Goal: Information Seeking & Learning: Compare options

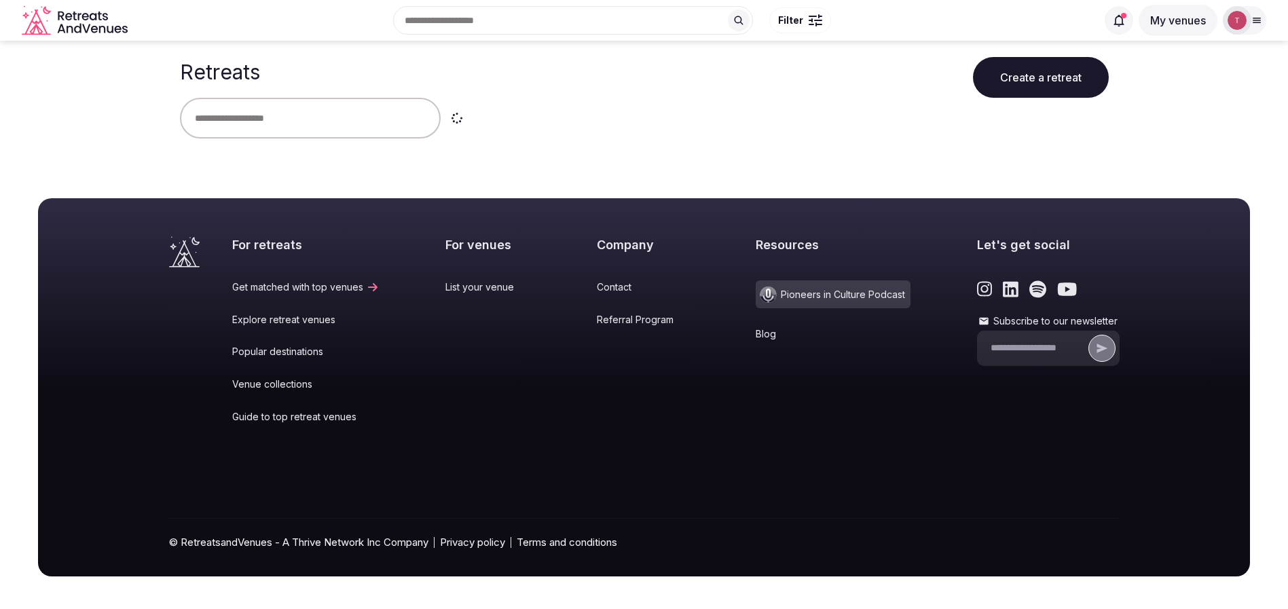
click at [287, 126] on input "text" at bounding box center [310, 118] width 261 height 41
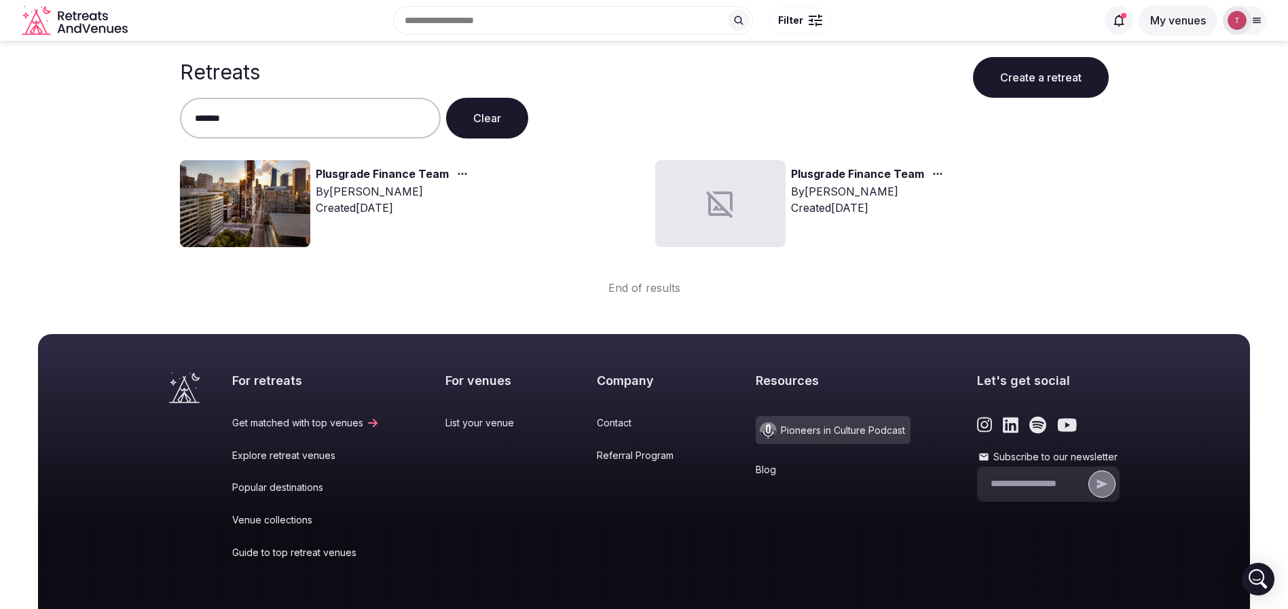
type input "*******"
click at [278, 184] on img at bounding box center [245, 203] width 130 height 87
click at [405, 176] on link "Plusgrade Finance Team" at bounding box center [382, 175] width 133 height 18
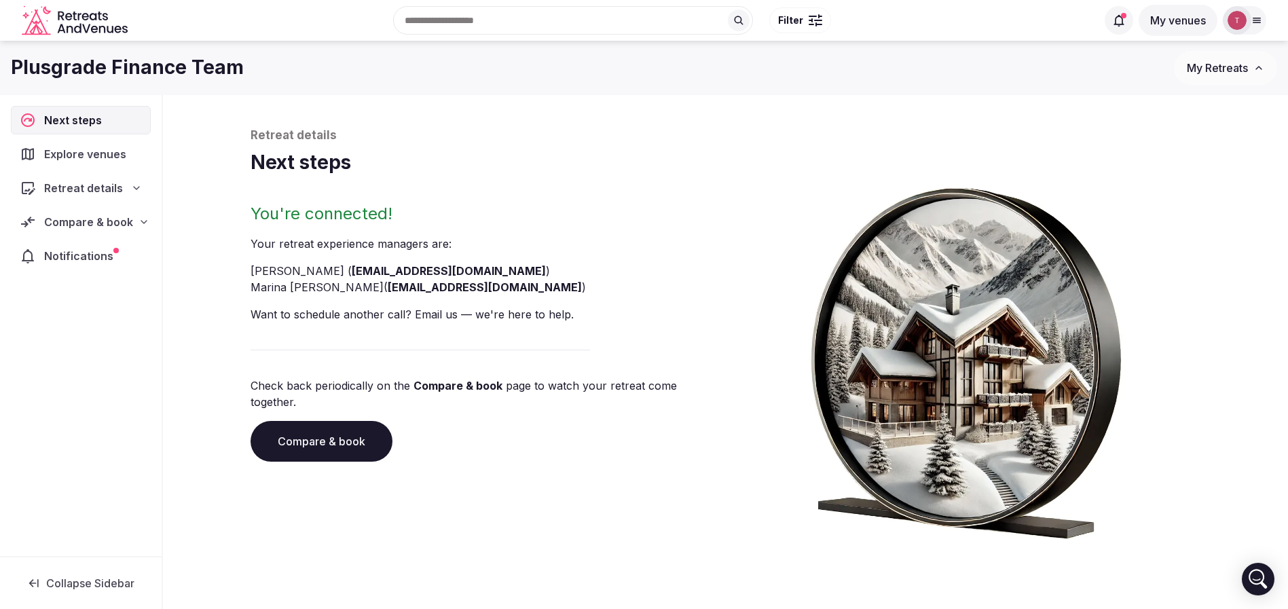
click at [352, 424] on link "Compare & book" at bounding box center [321, 441] width 142 height 41
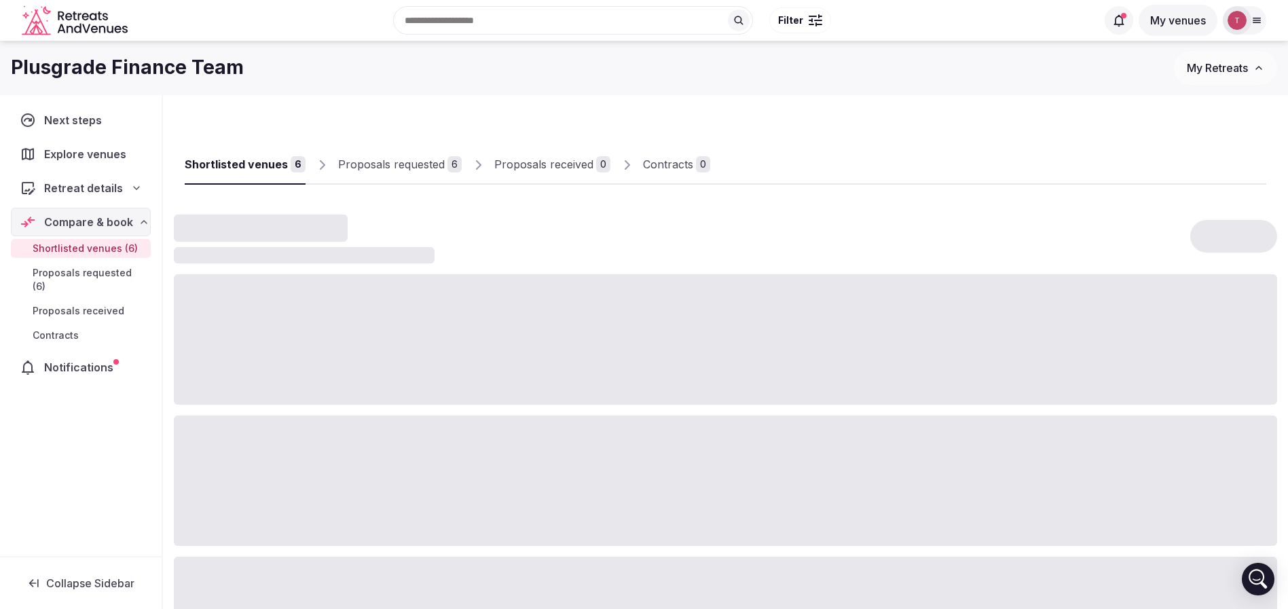
click at [466, 16] on div "Recent searches Montreal, QC, Canada Pottstown, PA 19464 Atlanta, GA Barcelona,…" at bounding box center [614, 20] width 963 height 58
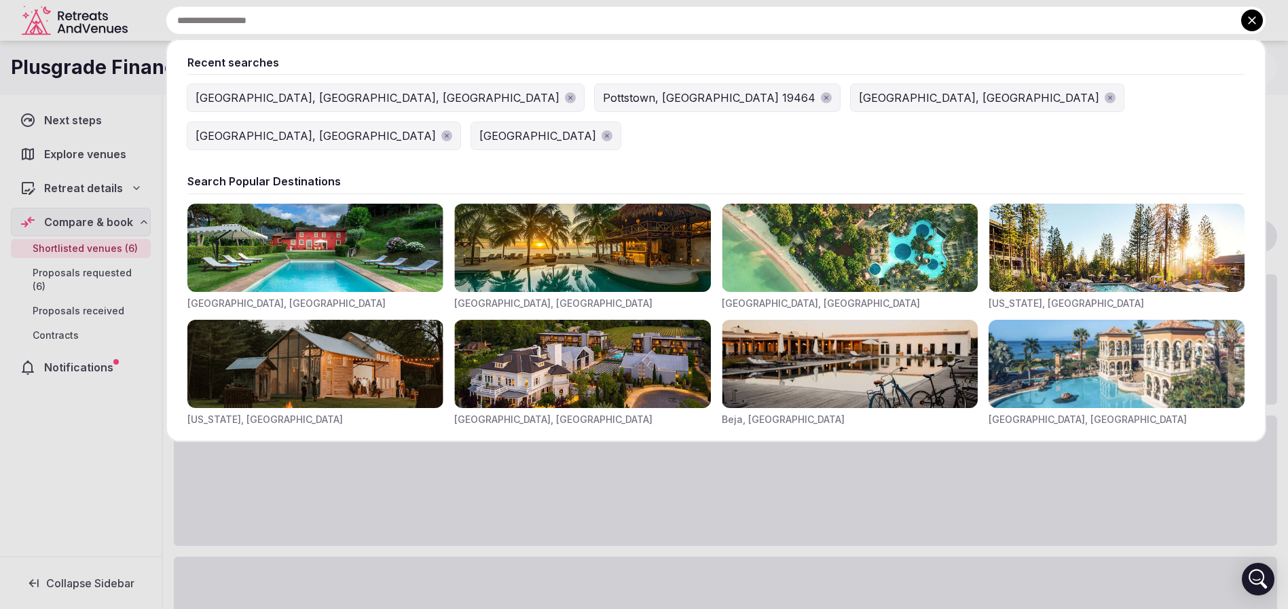
click at [236, 94] on div "[GEOGRAPHIC_DATA], [GEOGRAPHIC_DATA], [GEOGRAPHIC_DATA]" at bounding box center [377, 98] width 364 height 16
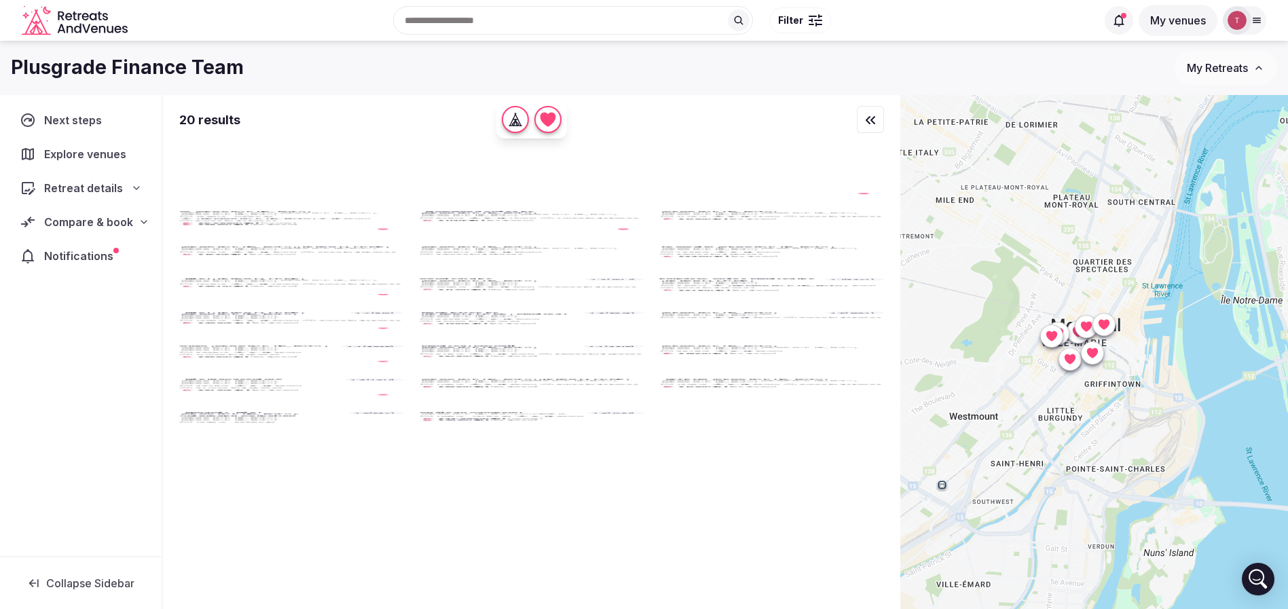
drag, startPoint x: 1176, startPoint y: 344, endPoint x: 1169, endPoint y: 414, distance: 70.2
click at [1169, 436] on div at bounding box center [1094, 375] width 388 height 560
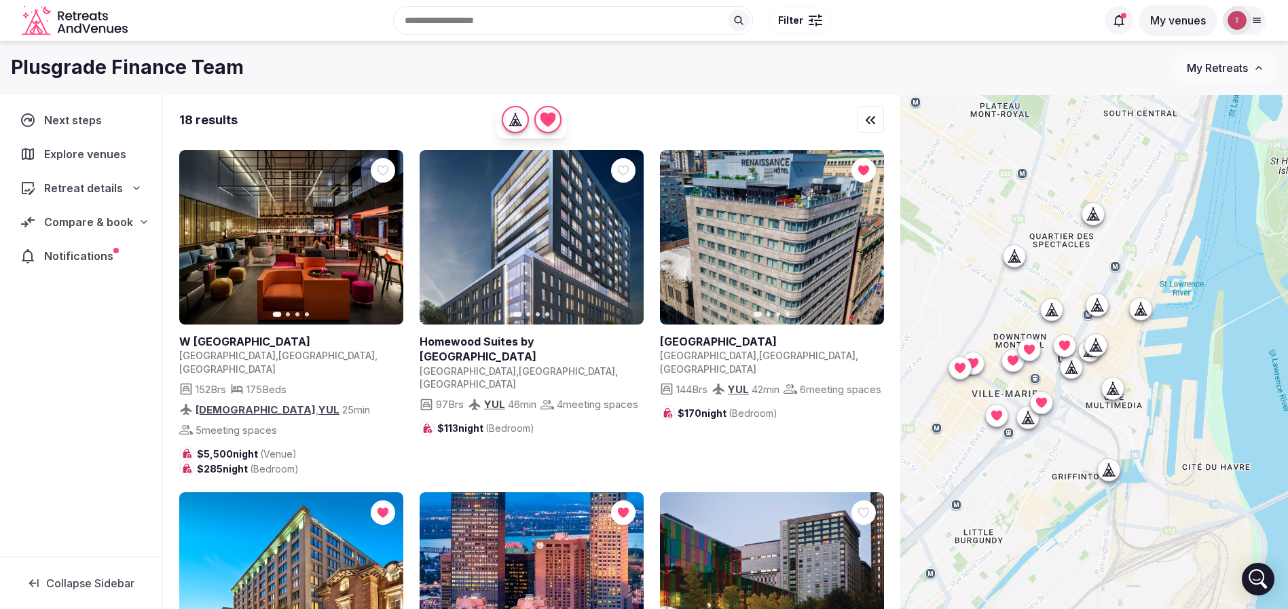
drag, startPoint x: 1147, startPoint y: 319, endPoint x: 1157, endPoint y: 366, distance: 47.8
click at [1157, 366] on div at bounding box center [1094, 375] width 388 height 560
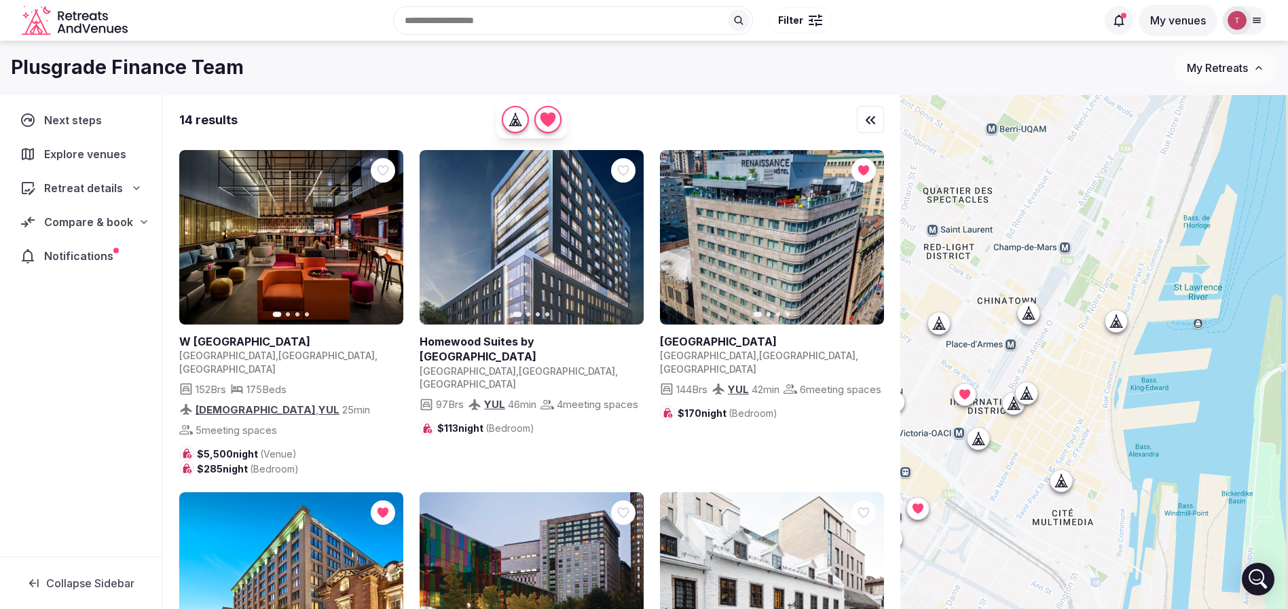
drag, startPoint x: 1123, startPoint y: 359, endPoint x: 1102, endPoint y: 430, distance: 73.7
click at [1102, 430] on div at bounding box center [1094, 375] width 388 height 560
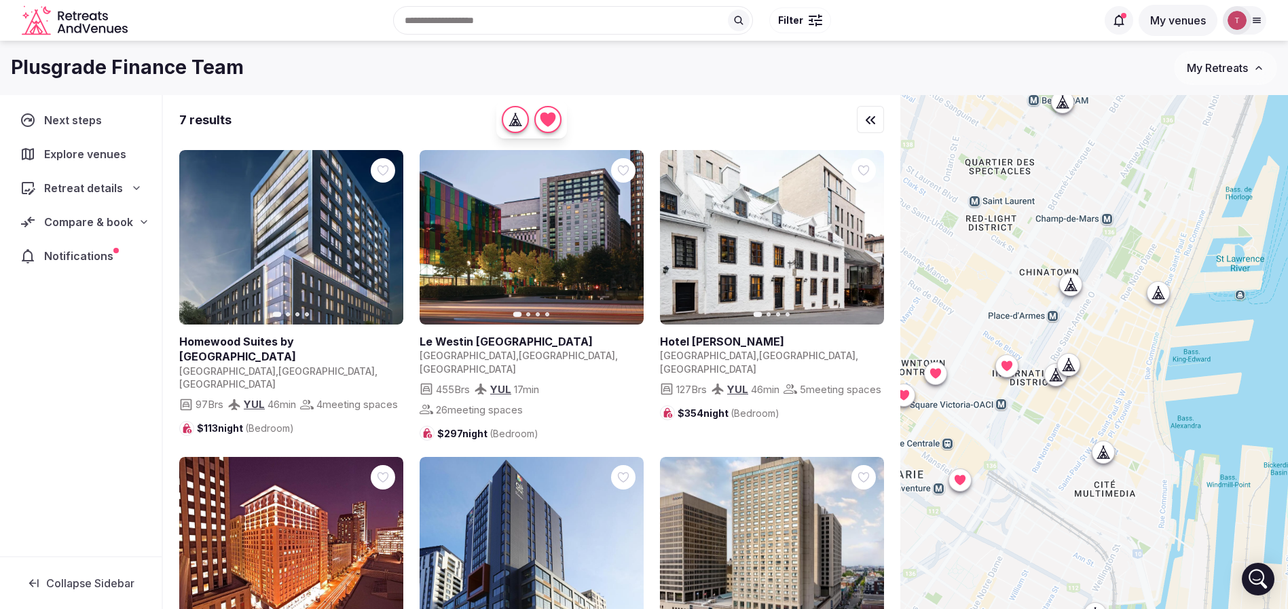
drag, startPoint x: 1032, startPoint y: 355, endPoint x: 1151, endPoint y: 329, distance: 122.2
click at [1151, 329] on div at bounding box center [1094, 375] width 388 height 560
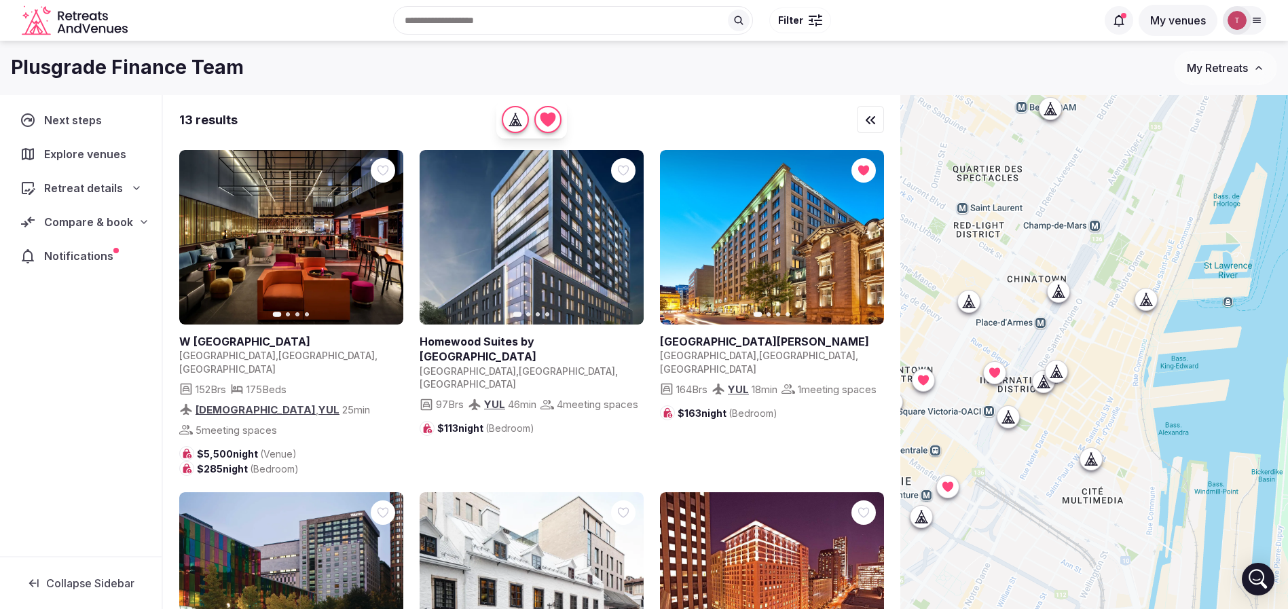
drag, startPoint x: 1141, startPoint y: 377, endPoint x: 1128, endPoint y: 383, distance: 14.0
click at [1128, 383] on div at bounding box center [1094, 375] width 388 height 560
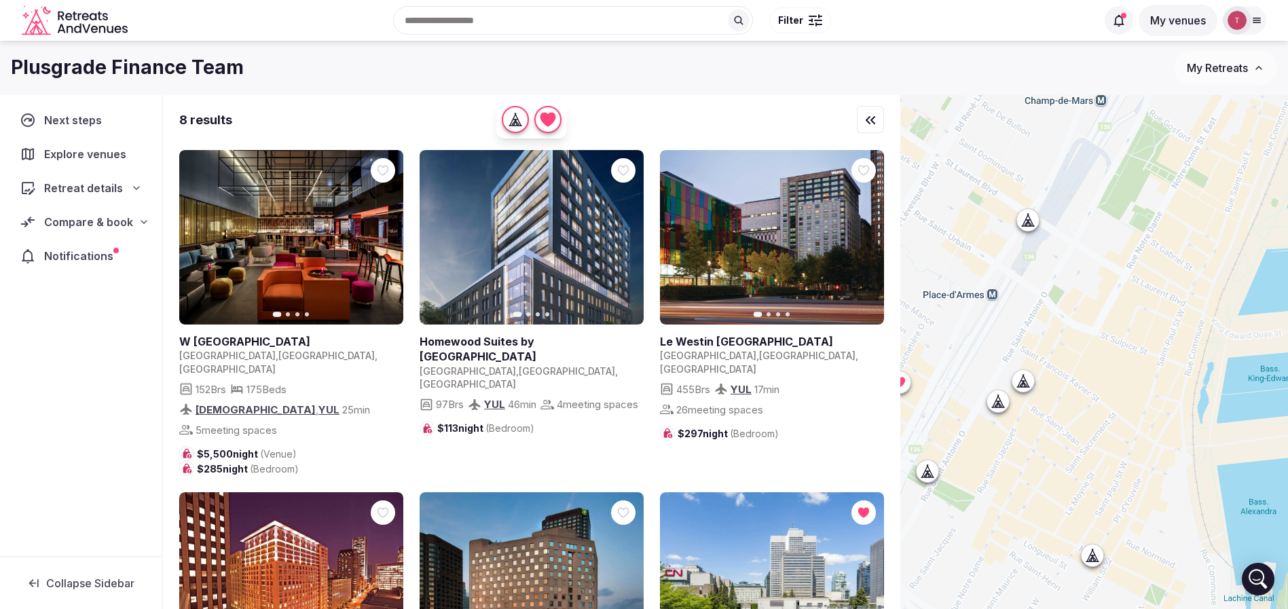
drag, startPoint x: 1076, startPoint y: 415, endPoint x: 1093, endPoint y: 469, distance: 57.1
click at [1093, 469] on div at bounding box center [1094, 375] width 388 height 560
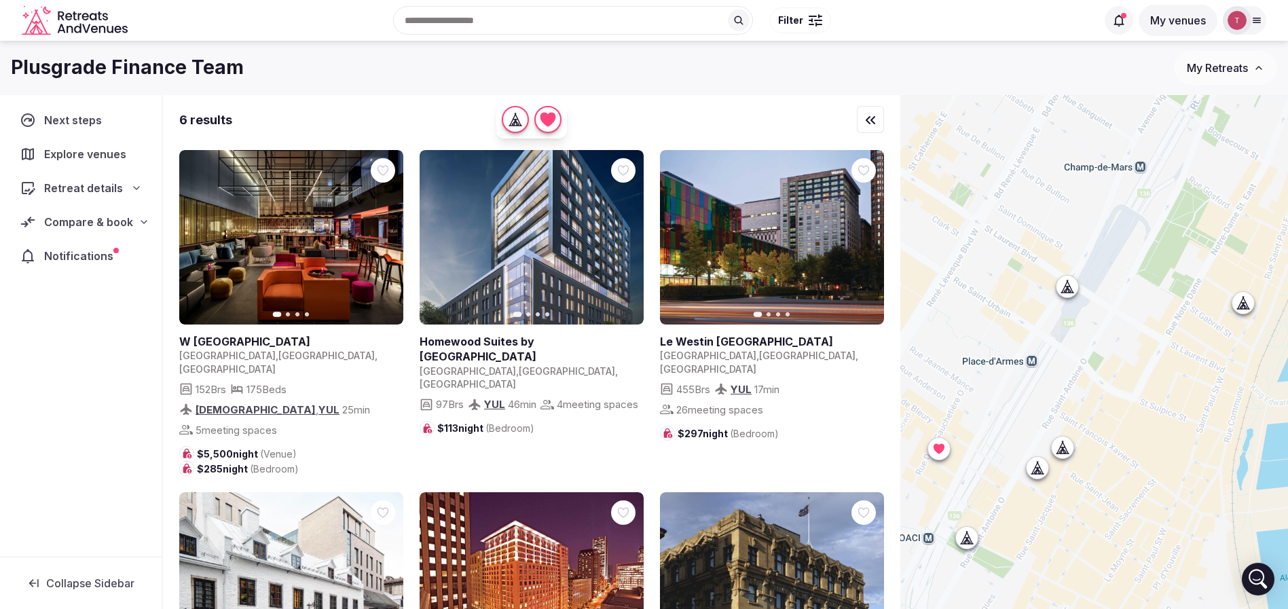
drag, startPoint x: 1111, startPoint y: 327, endPoint x: 1152, endPoint y: 389, distance: 74.0
click at [1152, 389] on div at bounding box center [1094, 375] width 388 height 560
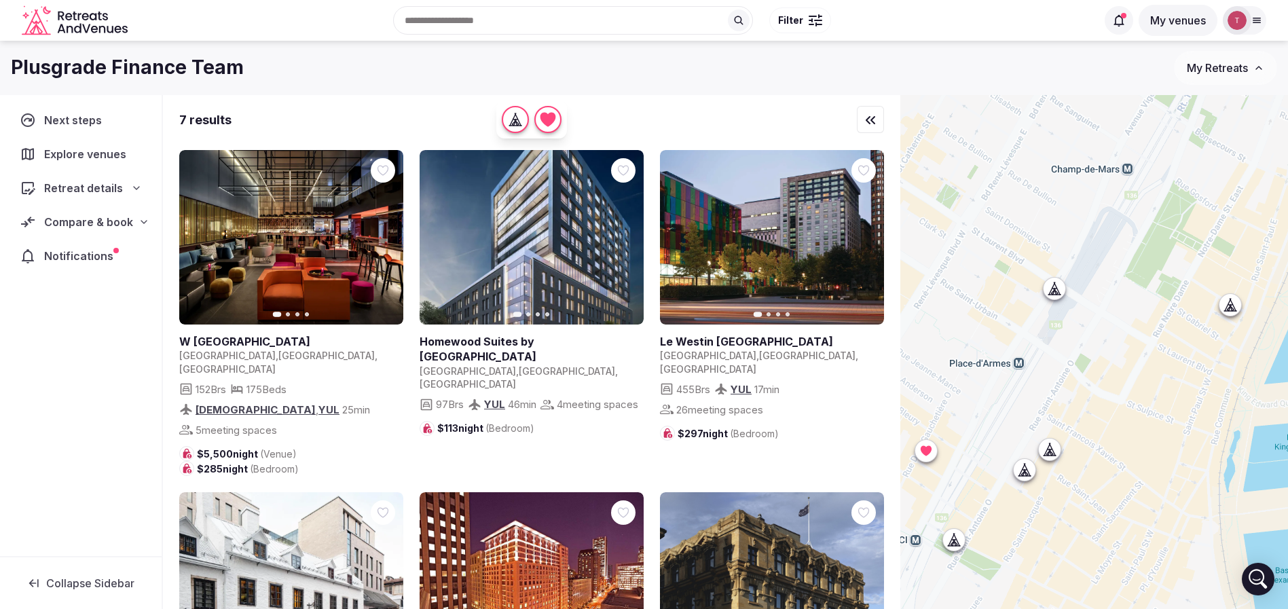
drag, startPoint x: 1152, startPoint y: 389, endPoint x: 1133, endPoint y: 394, distance: 19.6
click at [1133, 394] on div at bounding box center [1094, 375] width 388 height 560
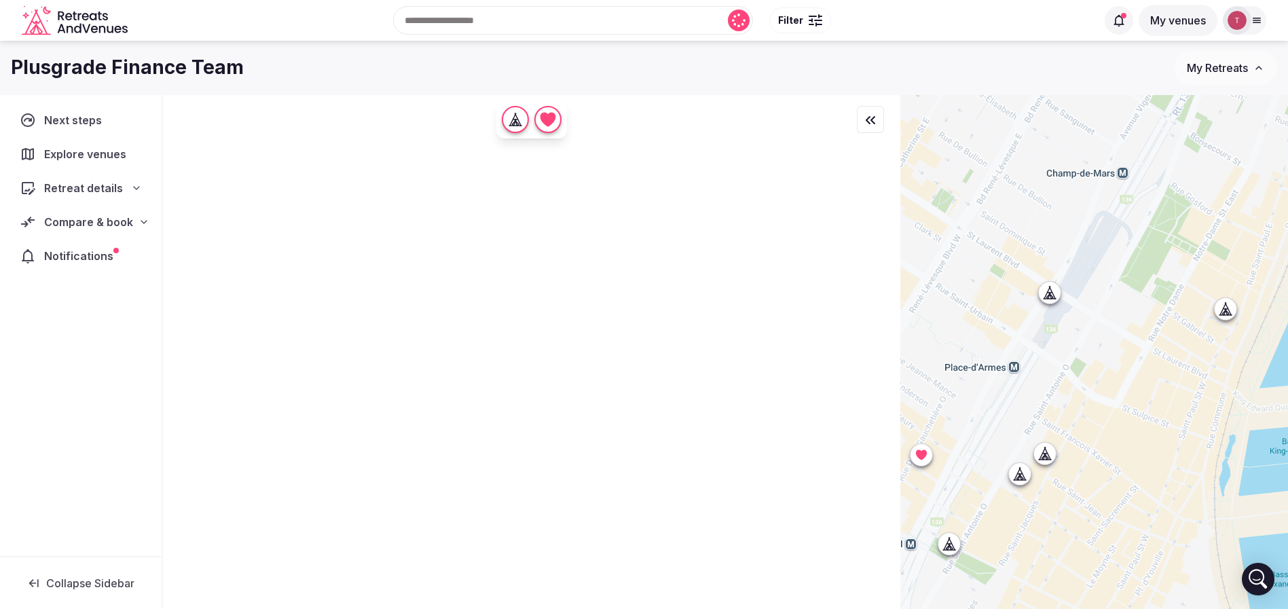
click at [1055, 452] on div at bounding box center [1045, 453] width 22 height 22
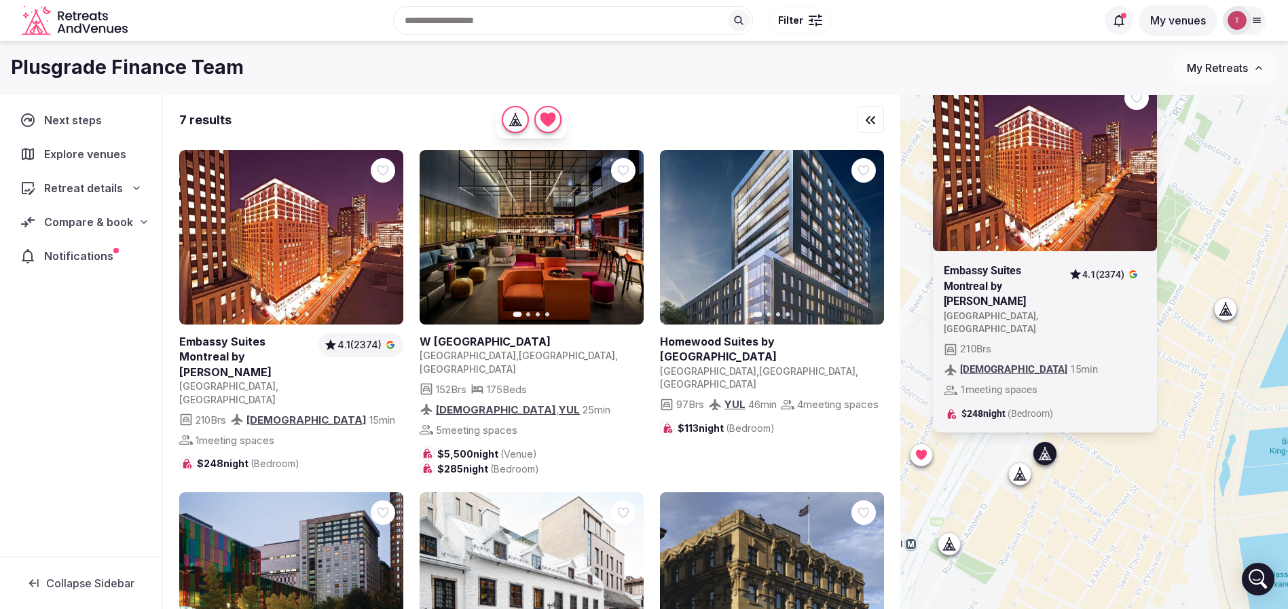
click at [0, 0] on icon at bounding box center [0, 0] width 0 height 0
click at [1024, 477] on icon at bounding box center [1019, 473] width 14 height 14
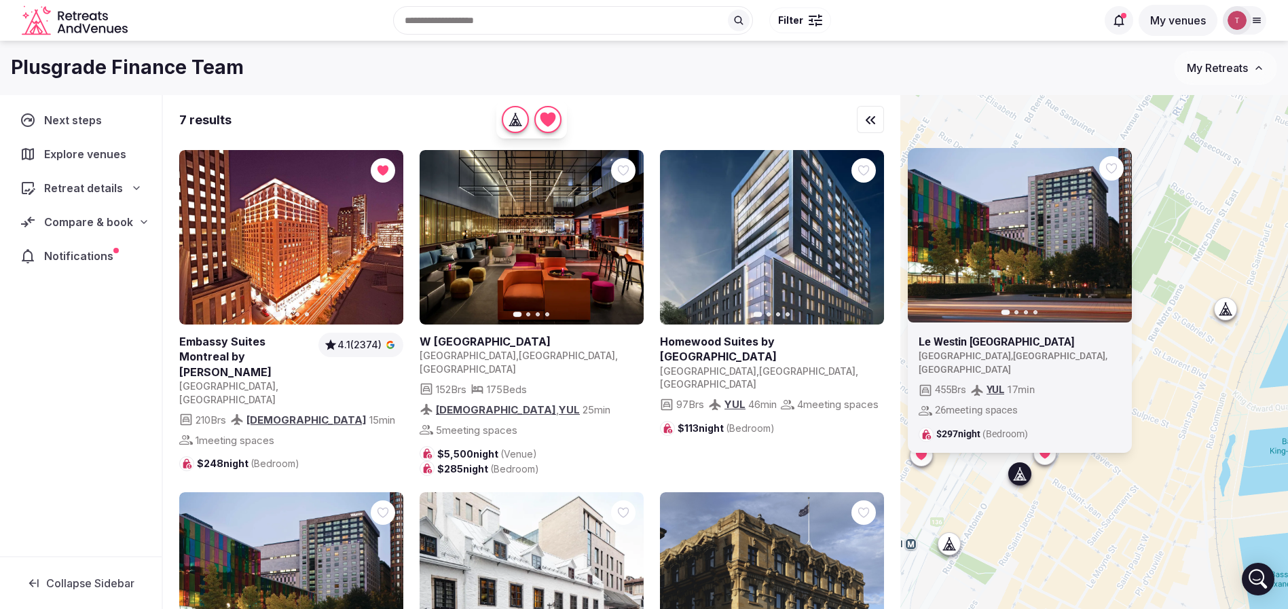
click at [0, 0] on icon at bounding box center [0, 0] width 0 height 0
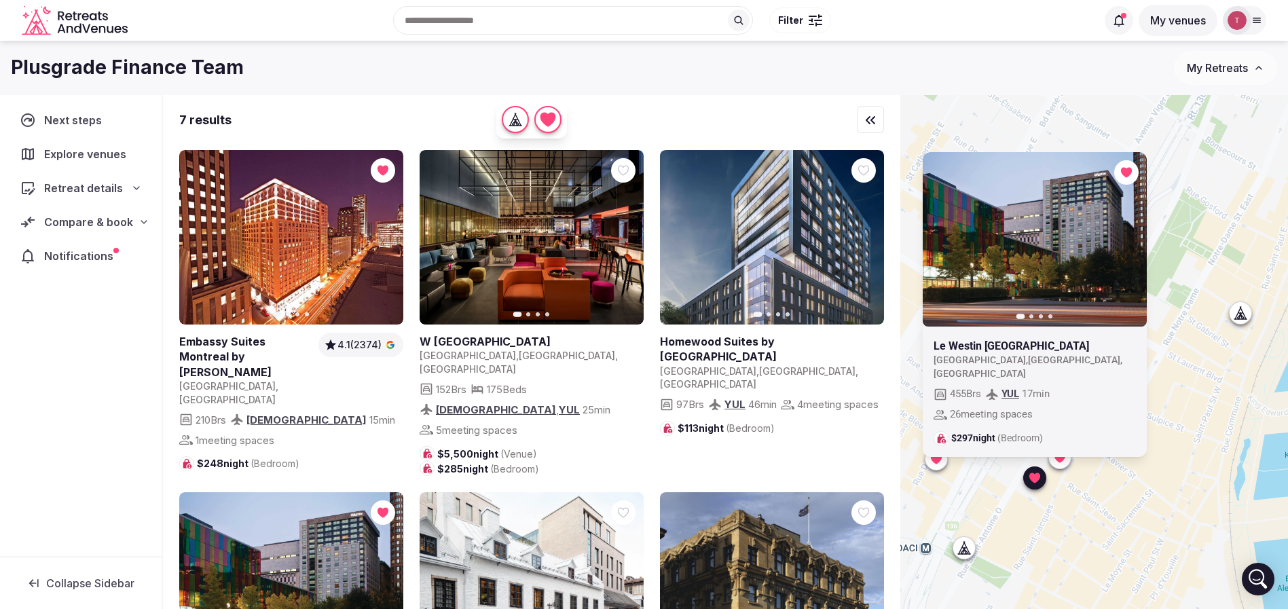
drag, startPoint x: 1133, startPoint y: 457, endPoint x: 1150, endPoint y: 462, distance: 17.6
click at [1150, 462] on div "Previous slide Next slide Le Westin Montreal Canada , Québec , Montréal 455 Brs…" at bounding box center [1094, 375] width 388 height 560
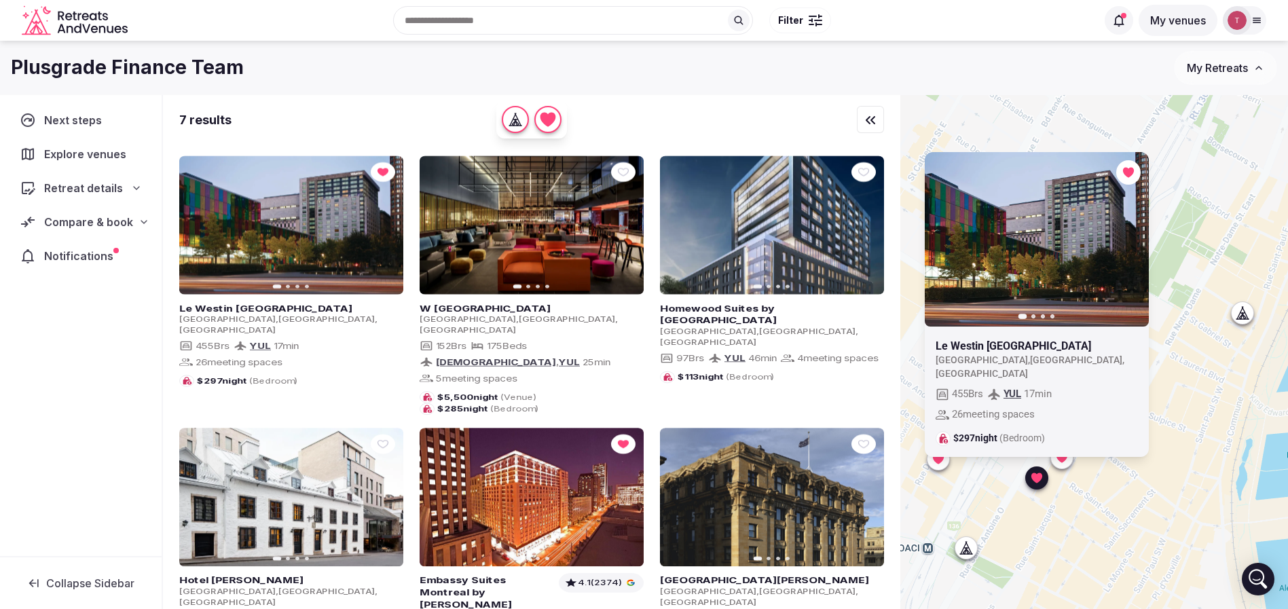
click at [1150, 148] on div "Previous slide Next slide Le Westin Montreal Canada , Québec , Montréal 455 Brs…" at bounding box center [1094, 375] width 388 height 560
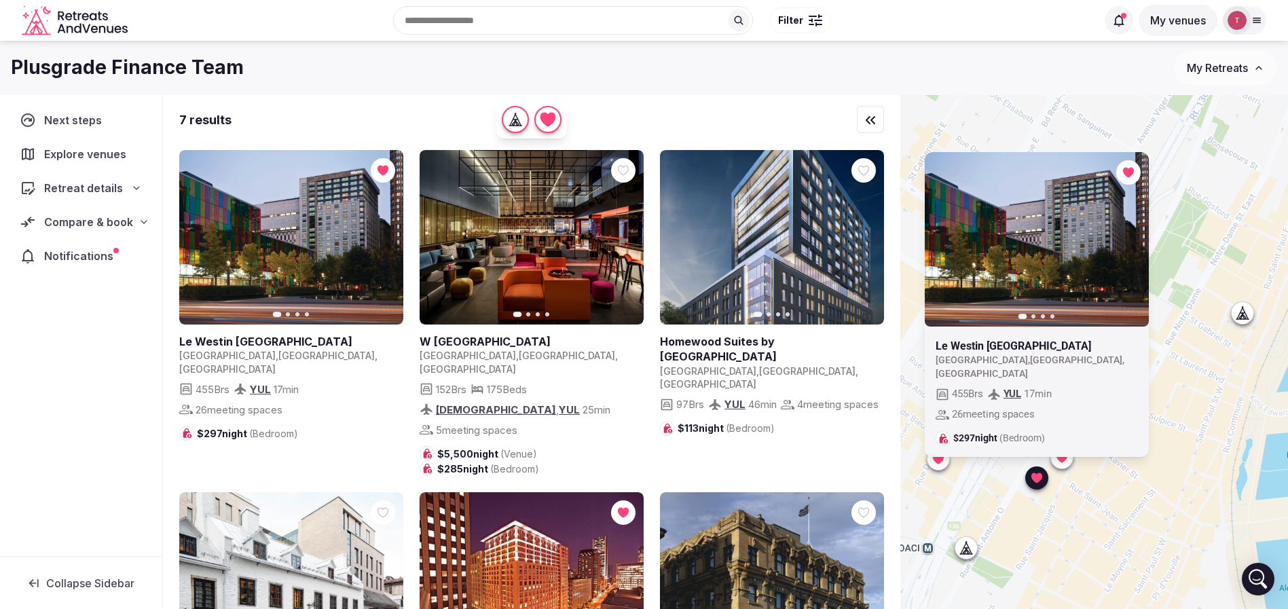
click at [1041, 476] on icon at bounding box center [1035, 477] width 11 height 10
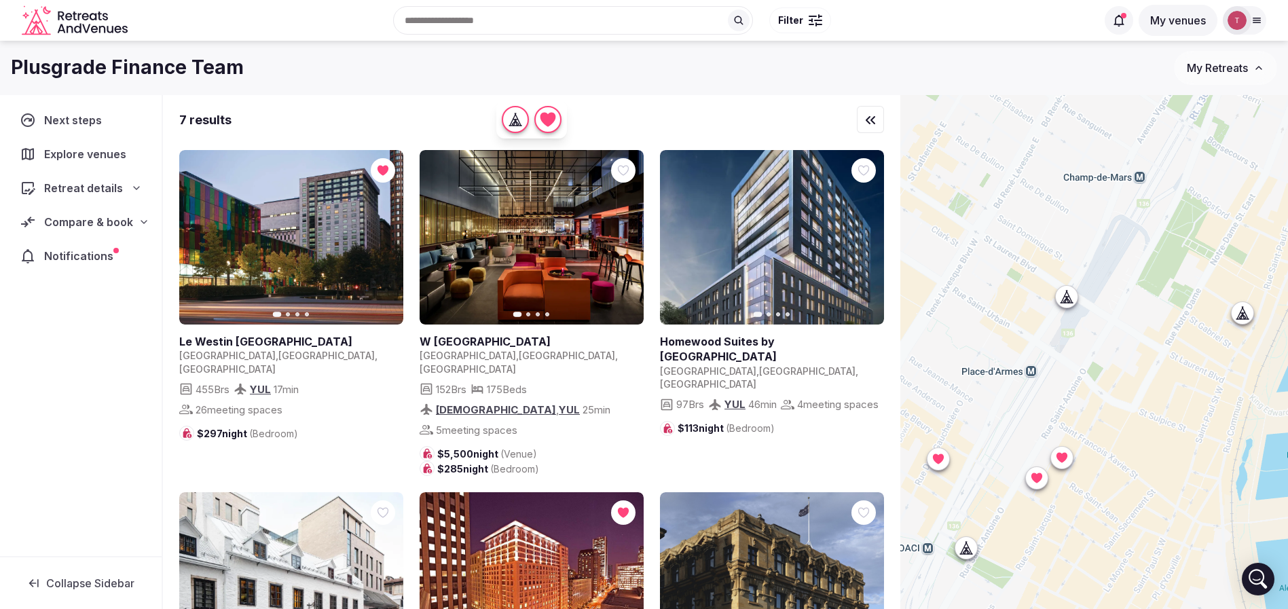
click at [1073, 302] on icon at bounding box center [1066, 296] width 14 height 14
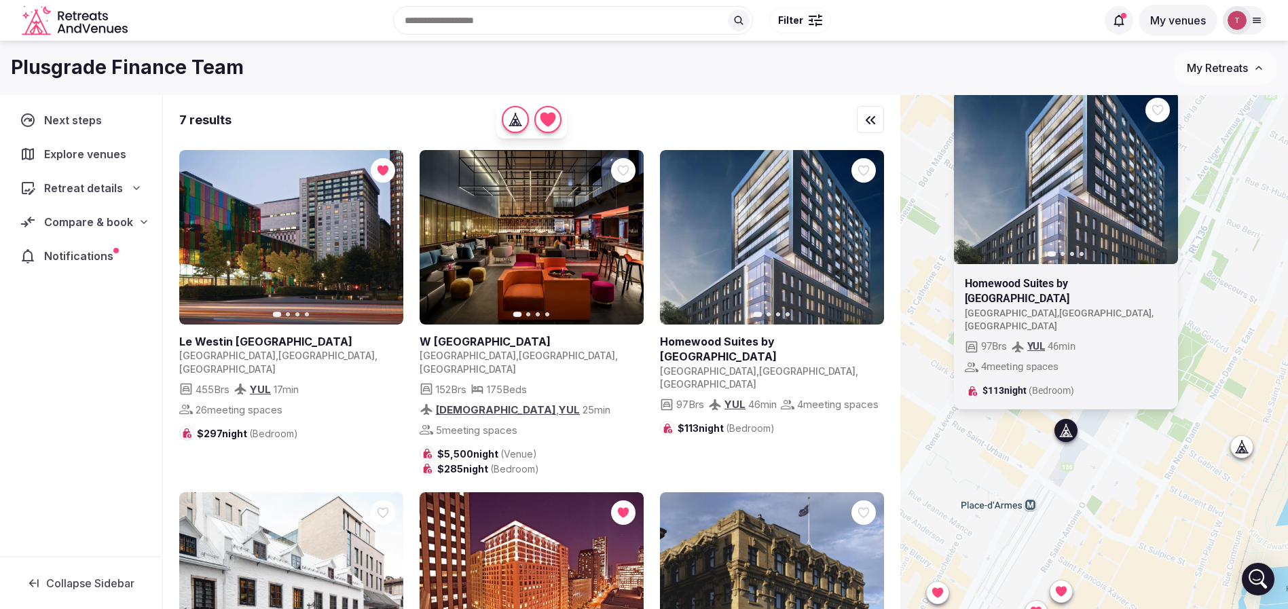
drag, startPoint x: 1157, startPoint y: 344, endPoint x: 1157, endPoint y: 481, distance: 137.1
click at [1157, 481] on div "Previous slide Next slide Homewood Suites by Hilton Montreal Downtown Canada , …" at bounding box center [1094, 375] width 388 height 560
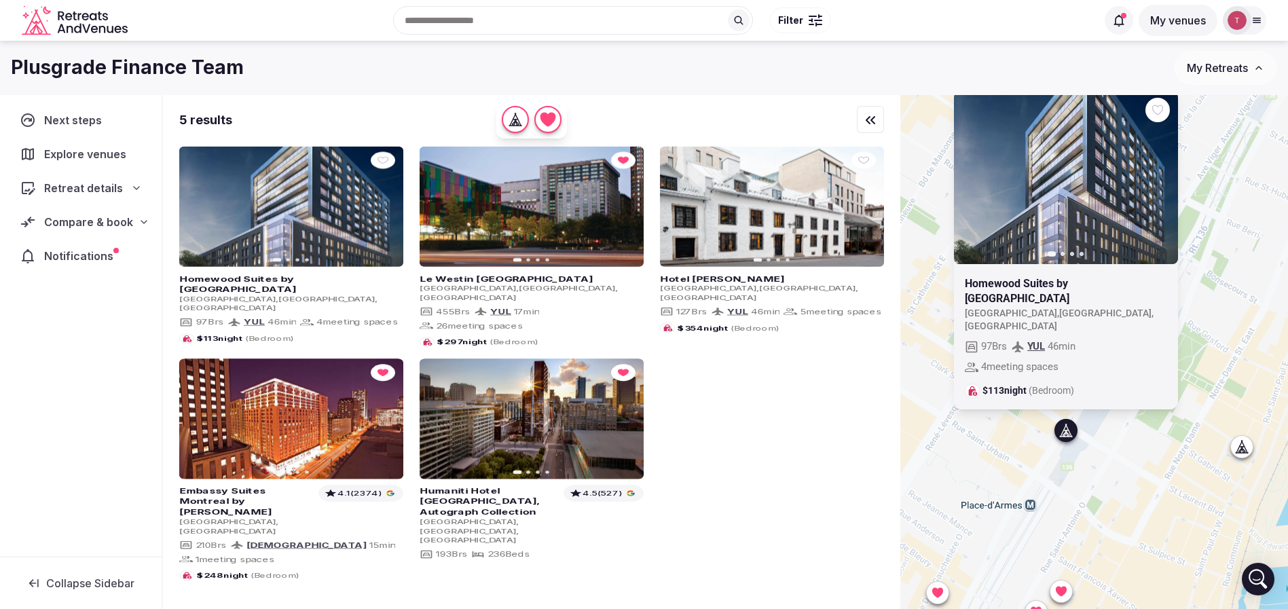
click at [0, 0] on icon at bounding box center [0, 0] width 0 height 0
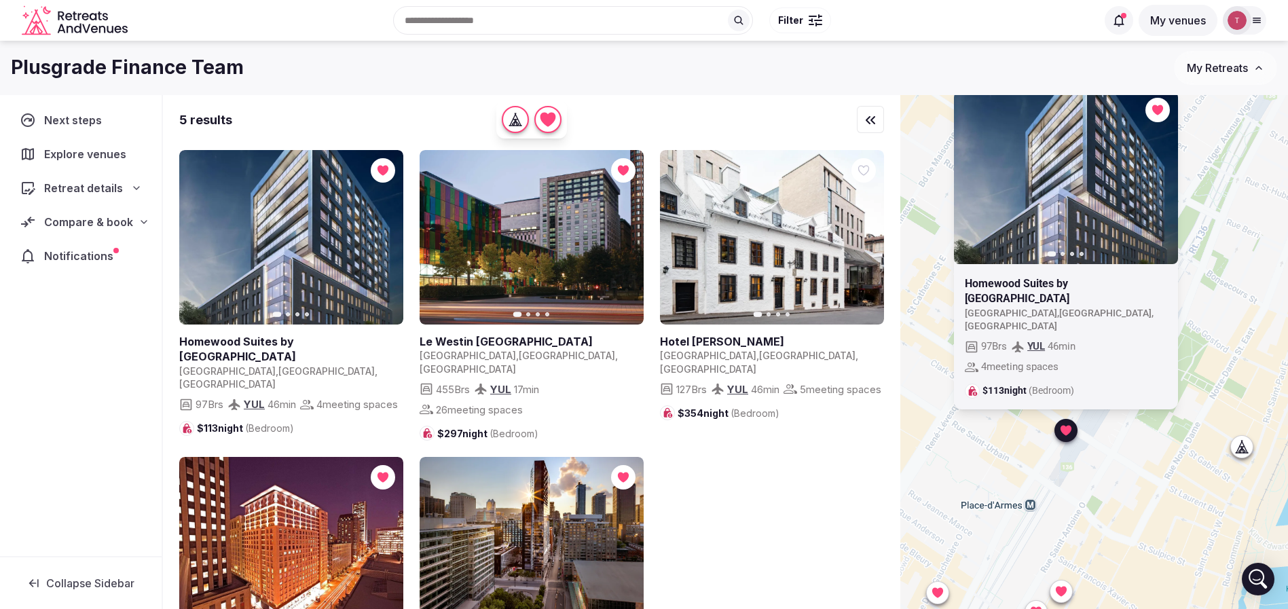
click at [1247, 448] on icon at bounding box center [1241, 446] width 14 height 14
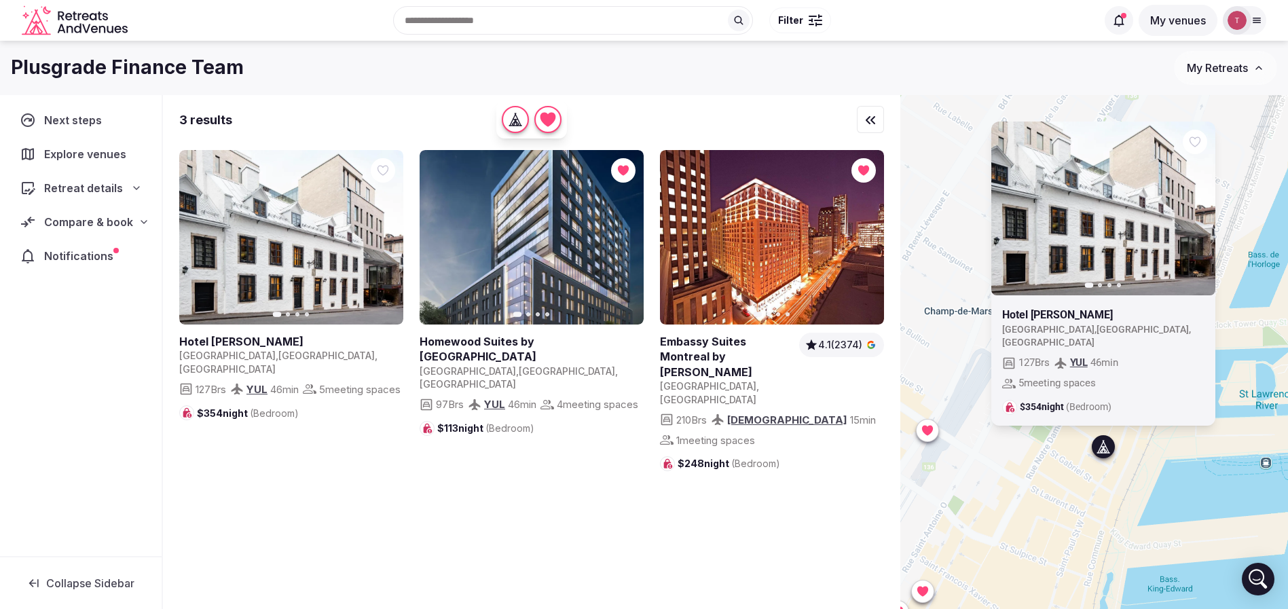
drag, startPoint x: 1215, startPoint y: 481, endPoint x: 1074, endPoint y: 481, distance: 140.5
click at [1074, 481] on div "Previous slide Next slide Hotel William Gray Canada , Québec , Montréal 127 Brs…" at bounding box center [1094, 375] width 388 height 560
click at [1201, 214] on icon "button" at bounding box center [1195, 208] width 11 height 11
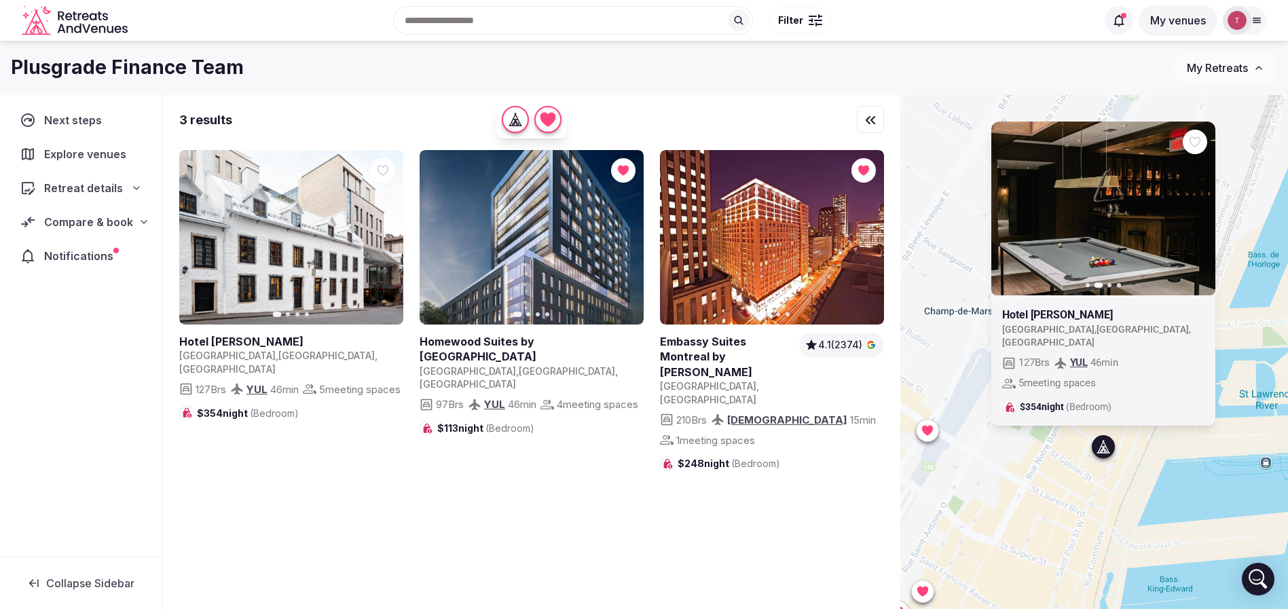
click at [1201, 214] on icon "button" at bounding box center [1195, 208] width 11 height 11
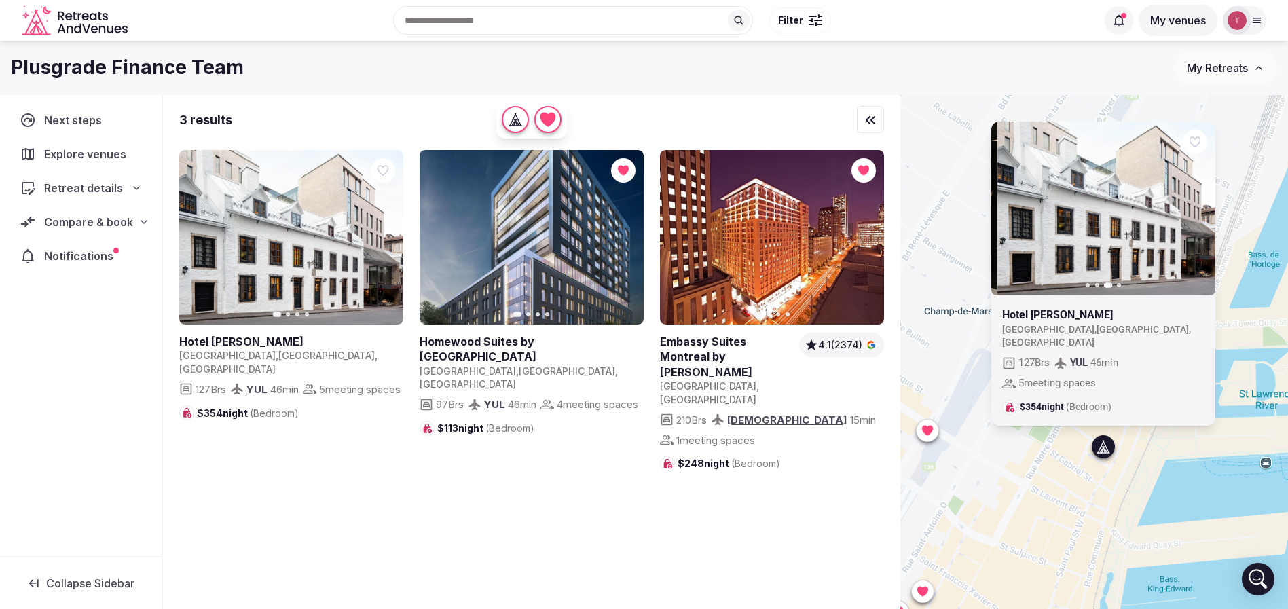
click at [1201, 214] on icon "button" at bounding box center [1195, 208] width 11 height 11
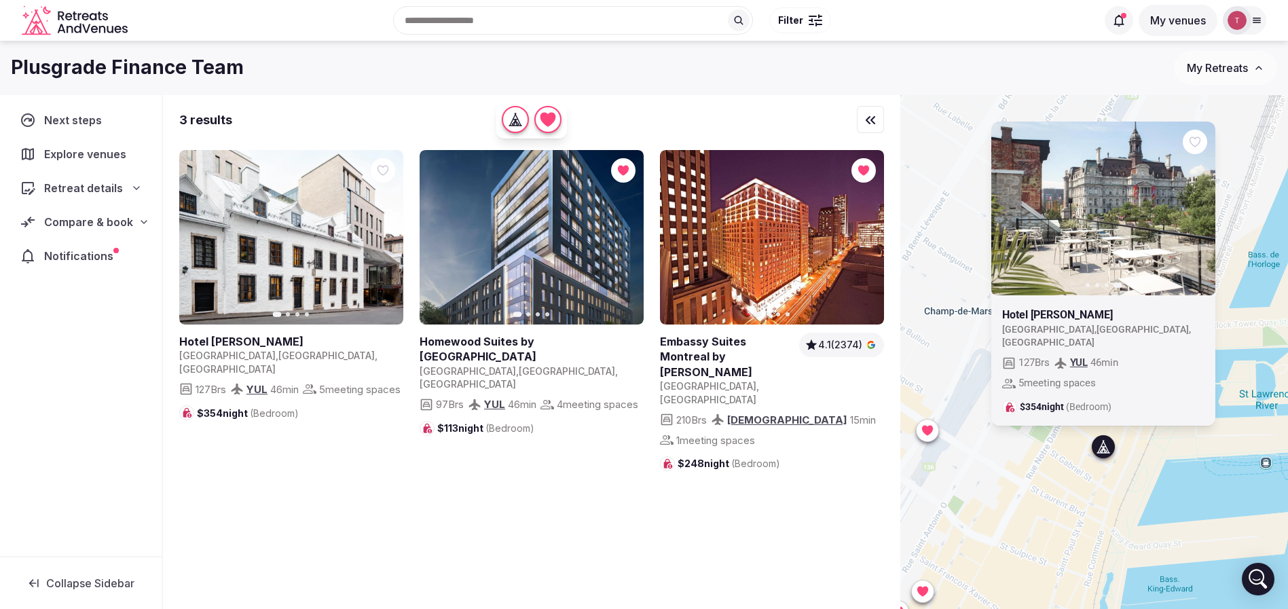
click at [0, 0] on icon at bounding box center [0, 0] width 0 height 0
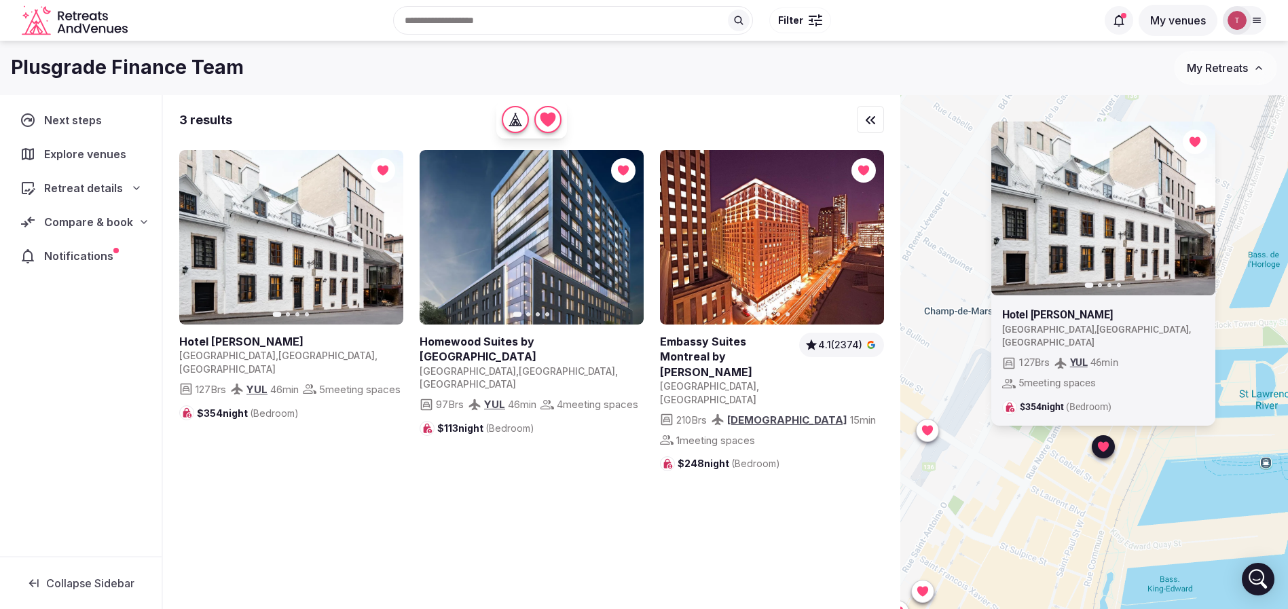
click at [1038, 472] on div "Previous slide Next slide Hotel William Gray Canada , Québec , Montréal 127 Brs…" at bounding box center [1094, 375] width 388 height 560
click at [1106, 453] on icon at bounding box center [1102, 446] width 14 height 14
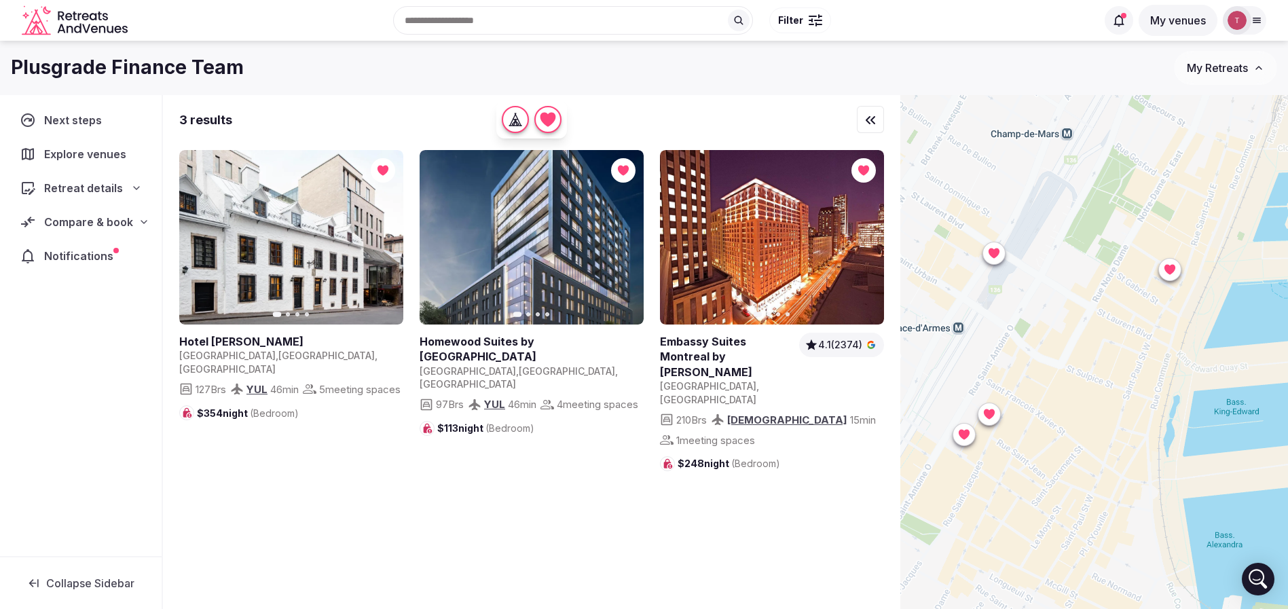
drag, startPoint x: 1044, startPoint y: 491, endPoint x: 1113, endPoint y: 306, distance: 197.2
click at [1113, 306] on div at bounding box center [1094, 375] width 388 height 560
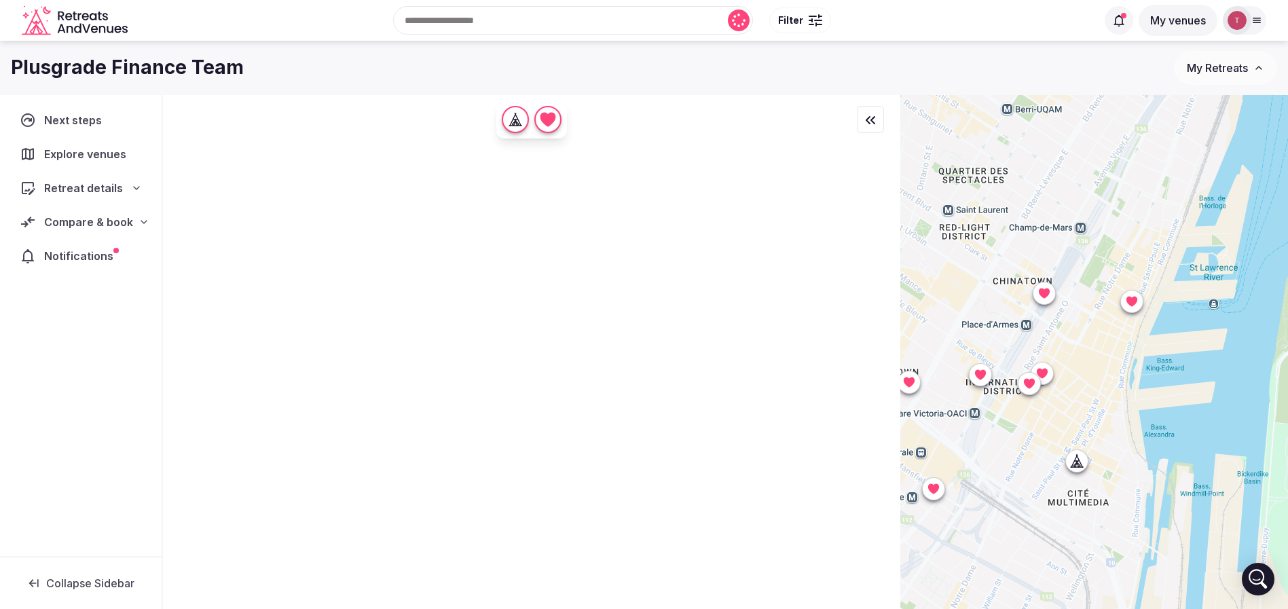
drag, startPoint x: 1093, startPoint y: 426, endPoint x: 1093, endPoint y: 398, distance: 27.8
click at [1093, 398] on div at bounding box center [1094, 375] width 388 height 560
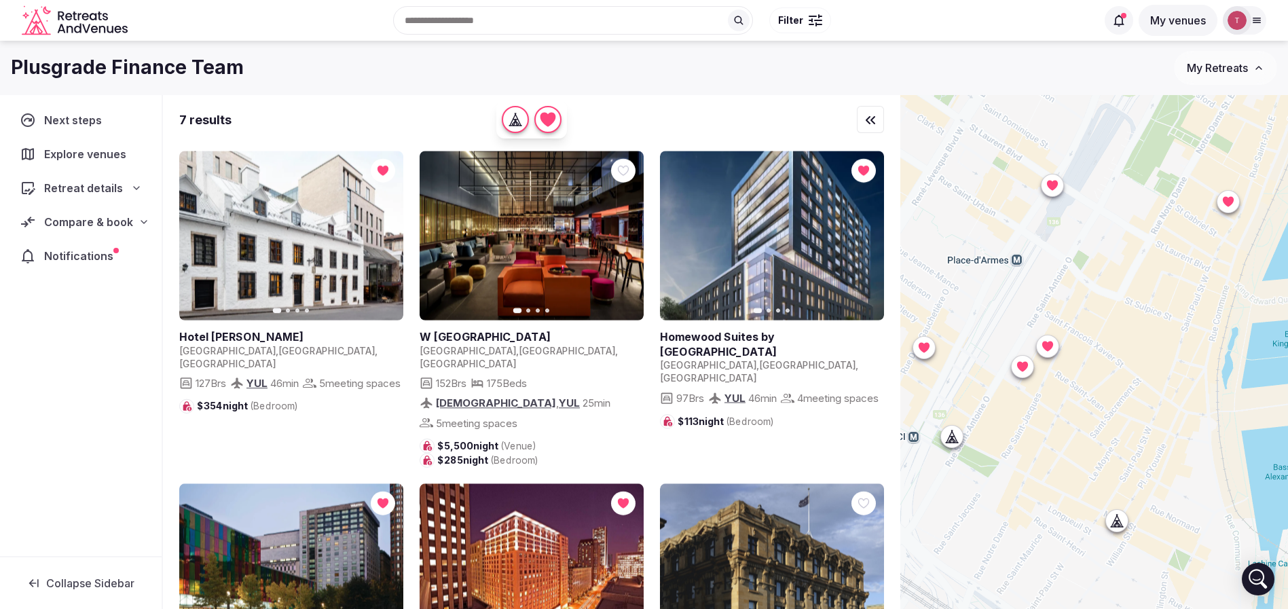
drag, startPoint x: 1102, startPoint y: 381, endPoint x: 1162, endPoint y: 358, distance: 64.4
click at [1162, 358] on div at bounding box center [1094, 375] width 388 height 560
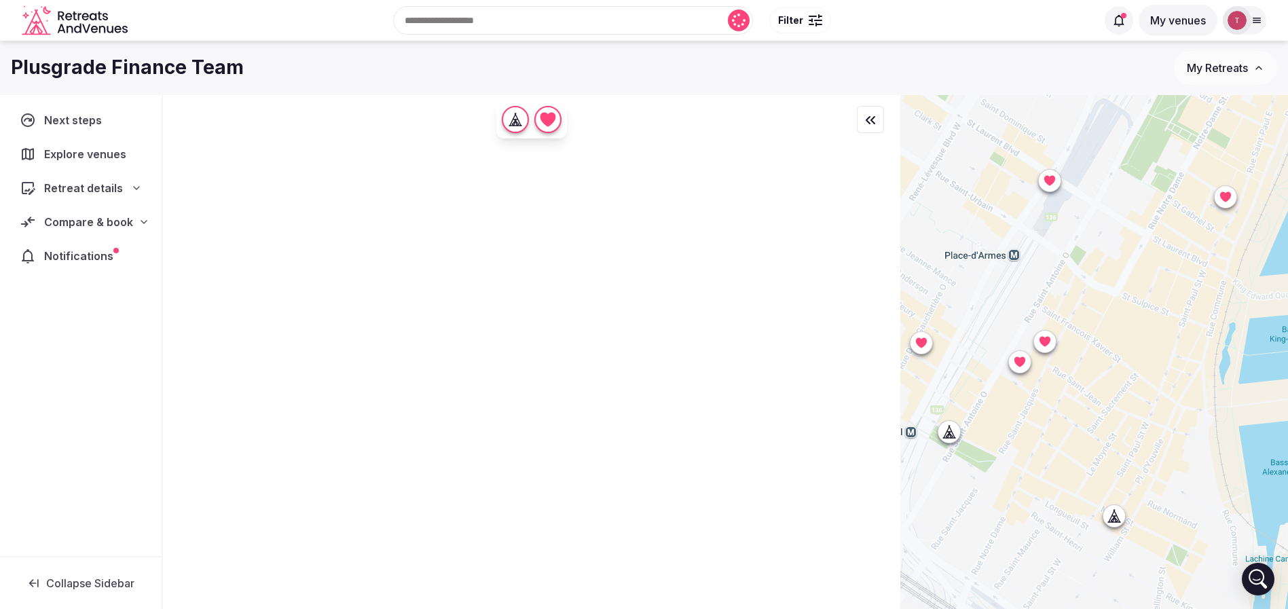
click at [1121, 515] on icon at bounding box center [1114, 515] width 14 height 14
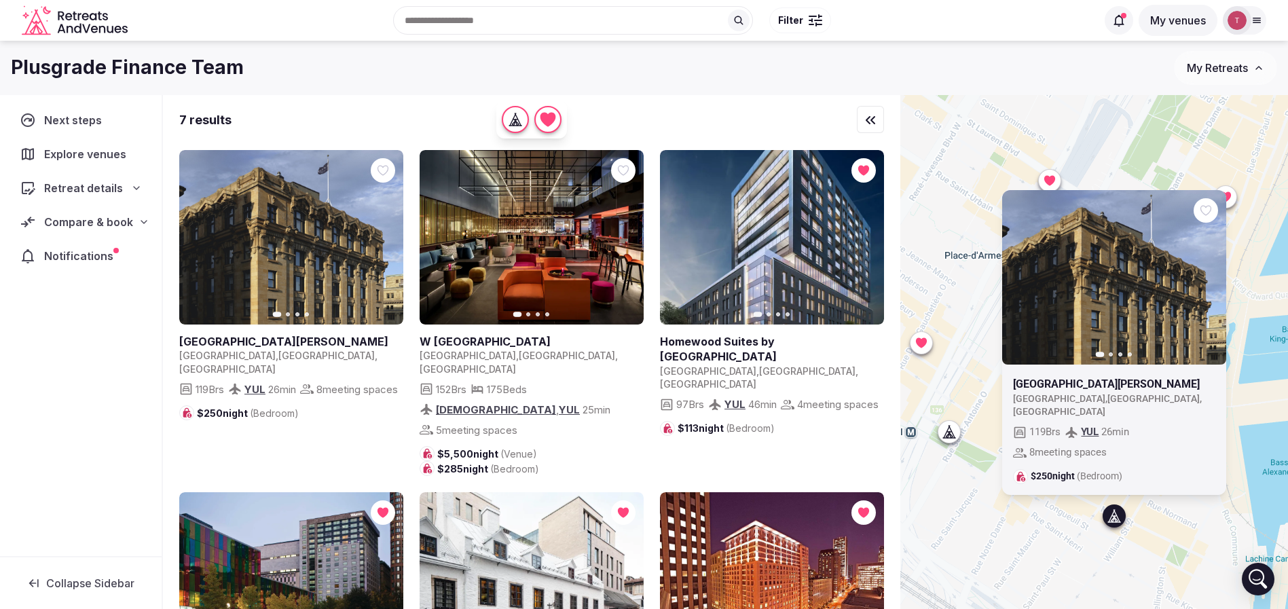
click at [1196, 507] on div "Previous slide Next slide St Paul Hotel Canada , Québec , Montréal 119 Brs YUL …" at bounding box center [1094, 375] width 388 height 560
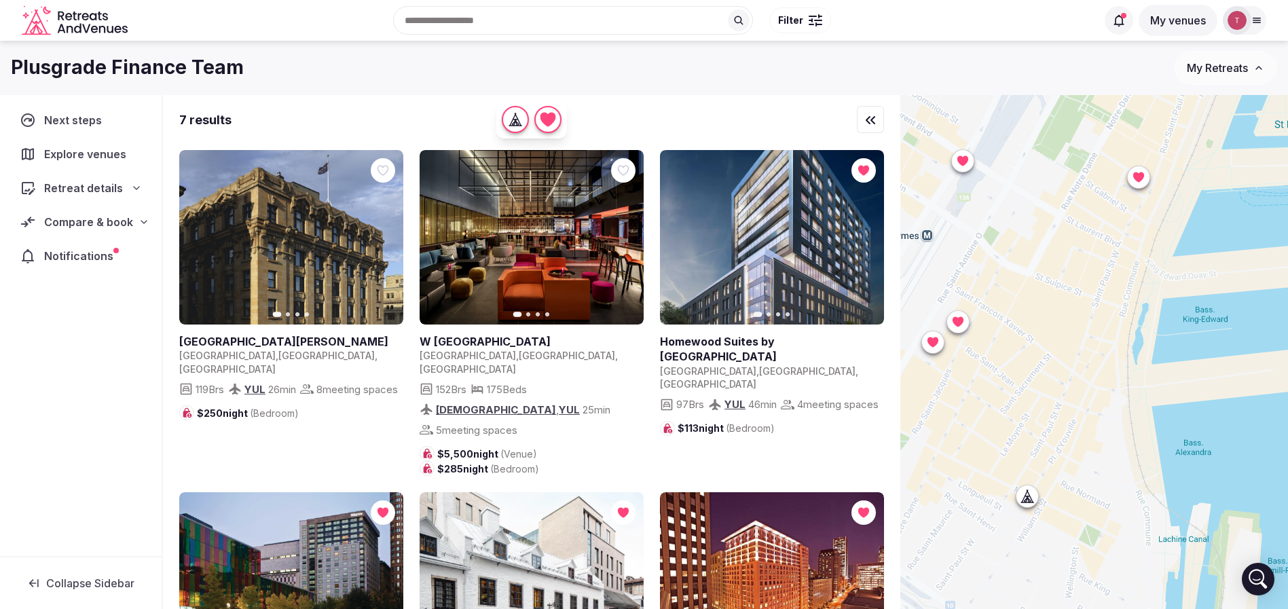
drag, startPoint x: 1201, startPoint y: 501, endPoint x: 1110, endPoint y: 480, distance: 92.7
click at [1110, 480] on div at bounding box center [1094, 375] width 388 height 560
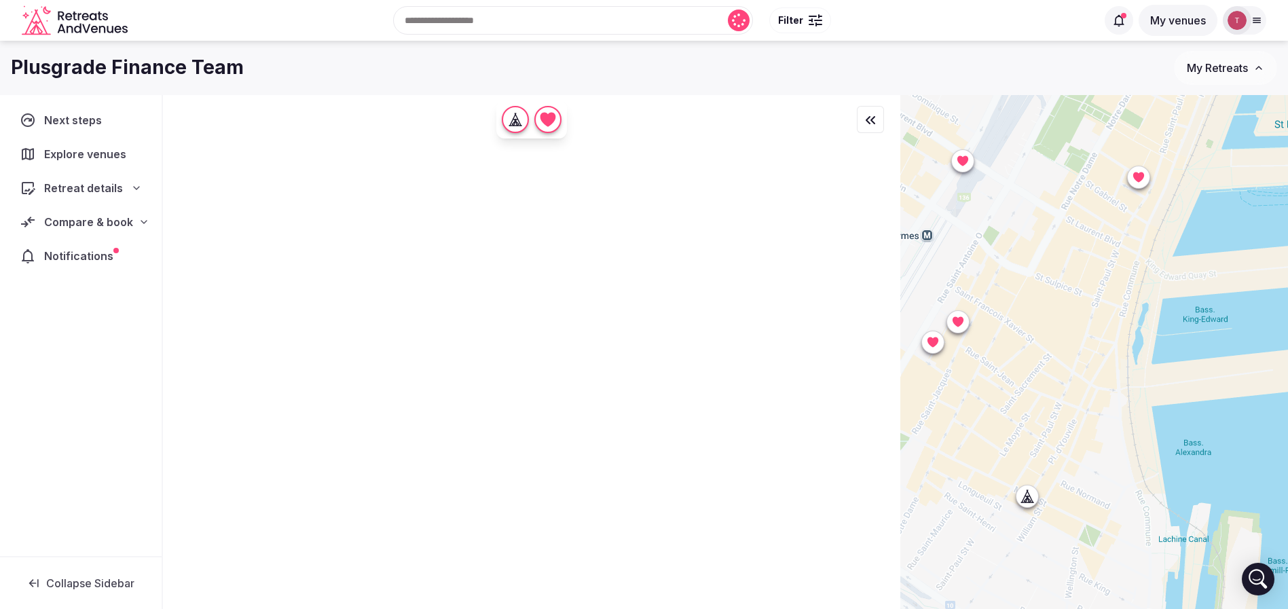
click at [1034, 500] on icon at bounding box center [1027, 496] width 14 height 14
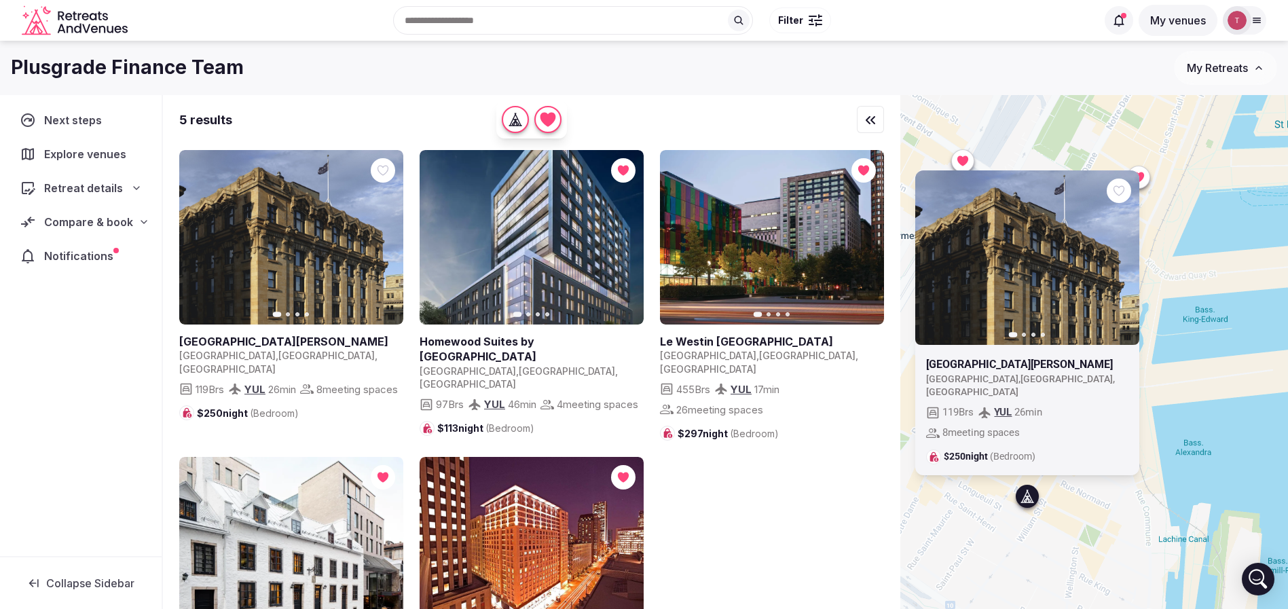
click at [1139, 204] on link at bounding box center [1027, 257] width 224 height 174
click at [0, 0] on icon at bounding box center [0, 0] width 0 height 0
click at [132, 217] on div "Compare & book" at bounding box center [81, 222] width 122 height 16
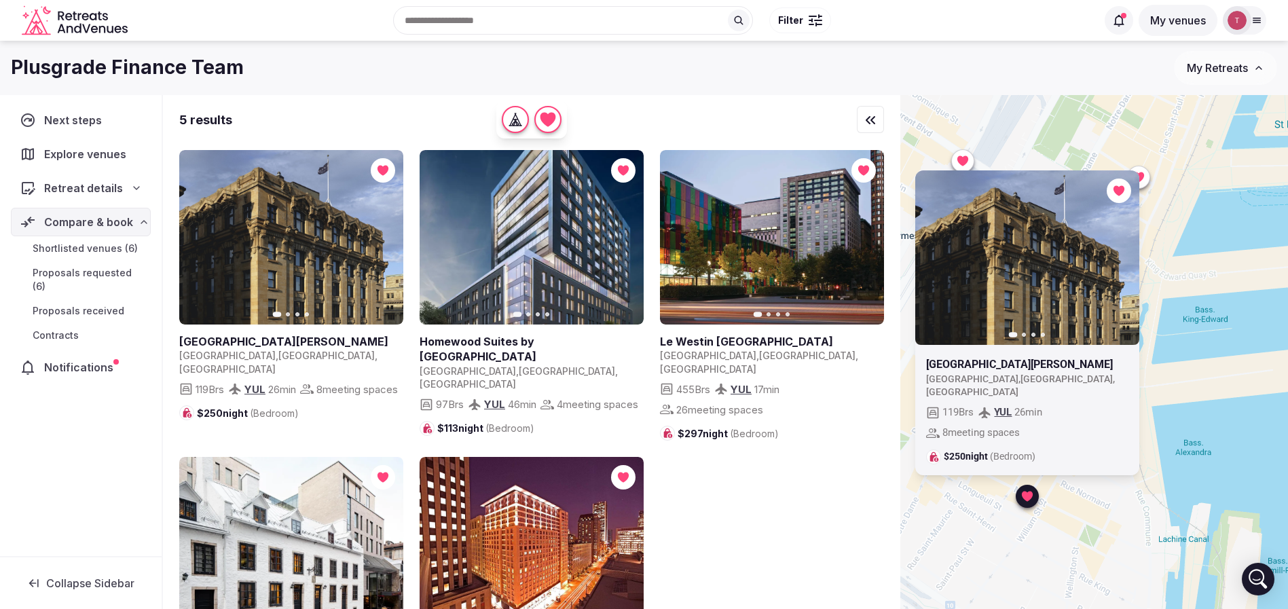
click at [124, 248] on span "Shortlisted venues (6)" at bounding box center [85, 249] width 105 height 14
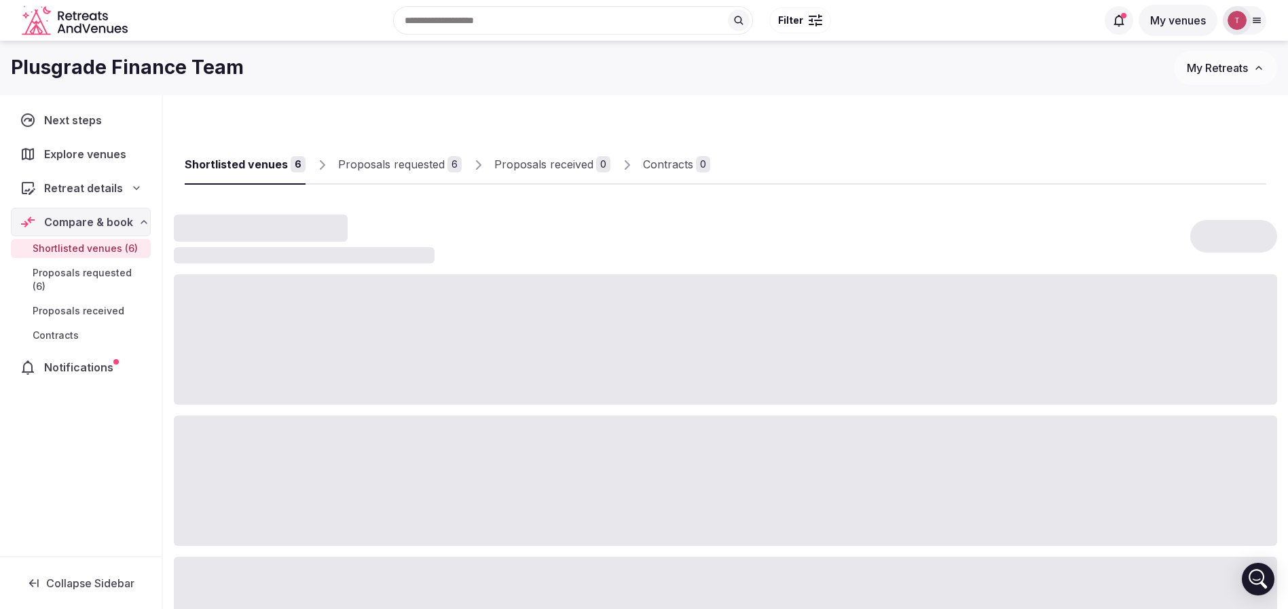
click at [106, 246] on span "Shortlisted venues (6)" at bounding box center [85, 249] width 105 height 14
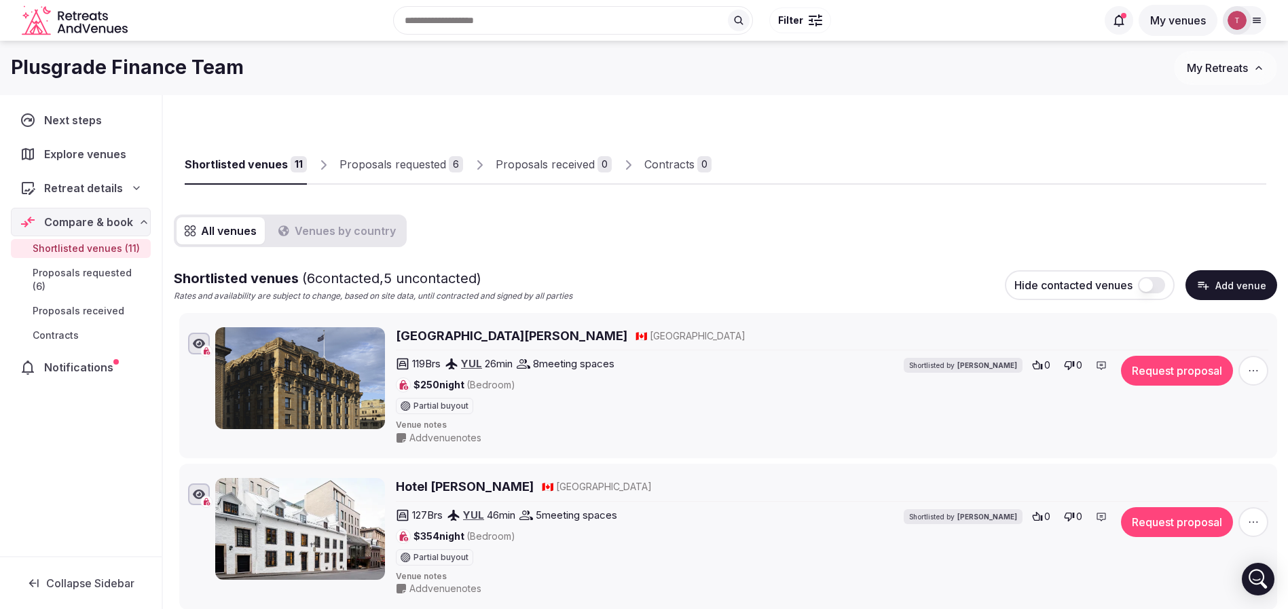
click at [436, 343] on h2 "St Paul Hotel" at bounding box center [511, 335] width 231 height 17
click at [461, 485] on h2 "Hotel William Gray" at bounding box center [465, 486] width 138 height 17
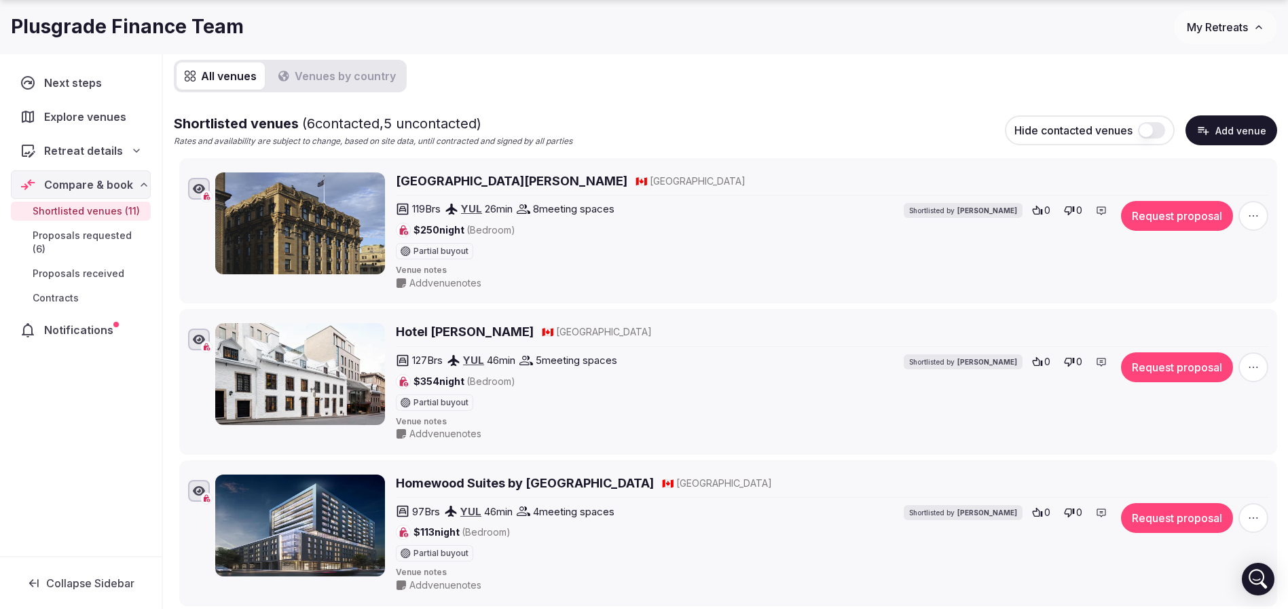
scroll to position [204, 0]
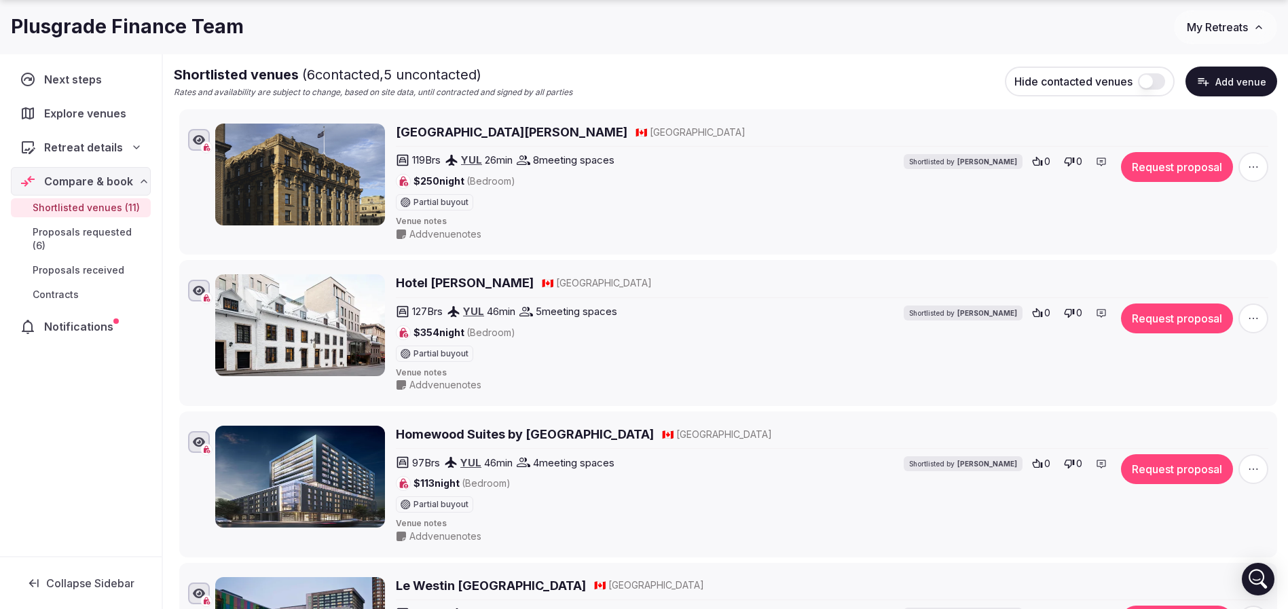
click at [436, 435] on h2 "Homewood Suites by Hilton Montreal Downtown" at bounding box center [525, 434] width 258 height 17
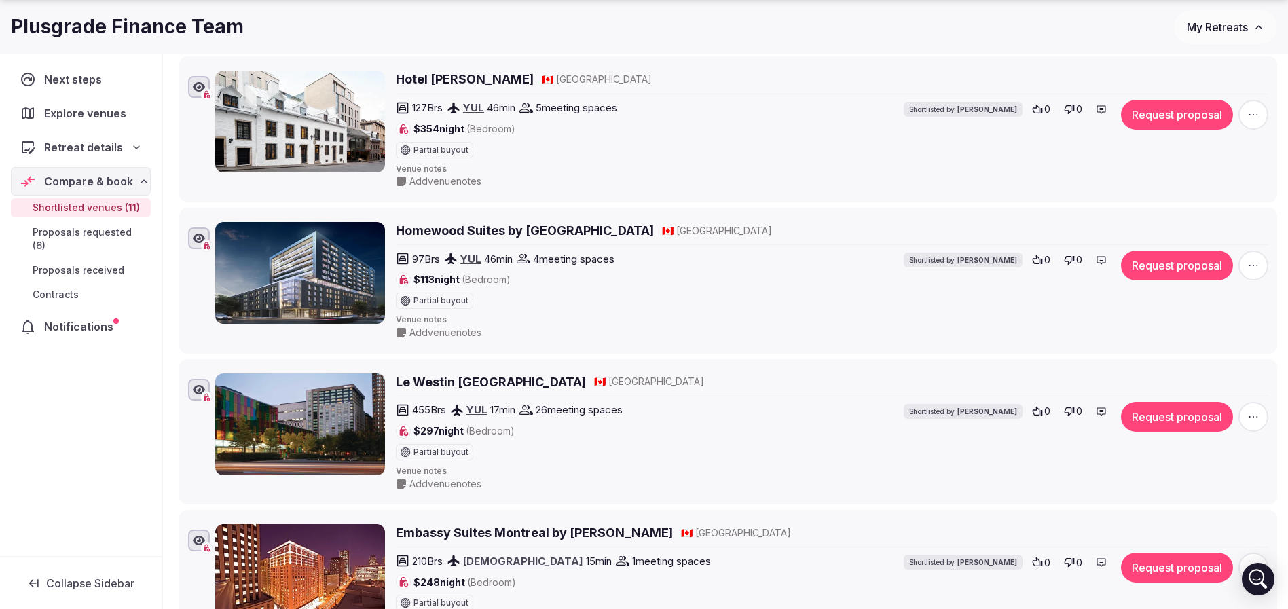
click at [457, 381] on h2 "Le Westin [GEOGRAPHIC_DATA]" at bounding box center [491, 381] width 190 height 17
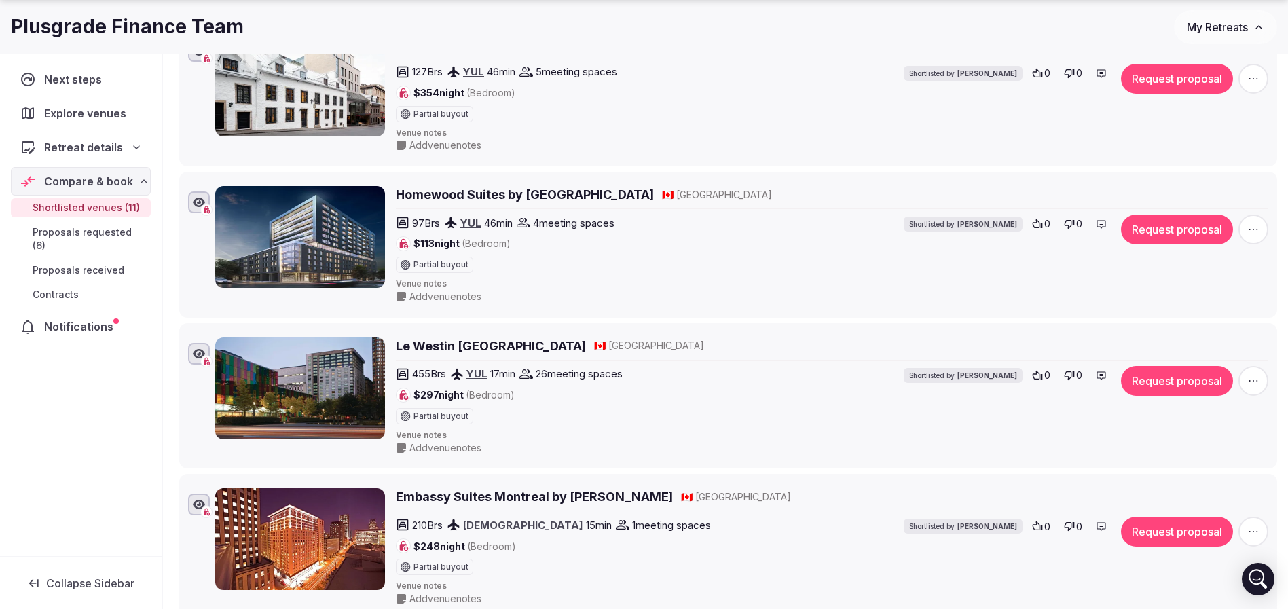
scroll to position [611, 0]
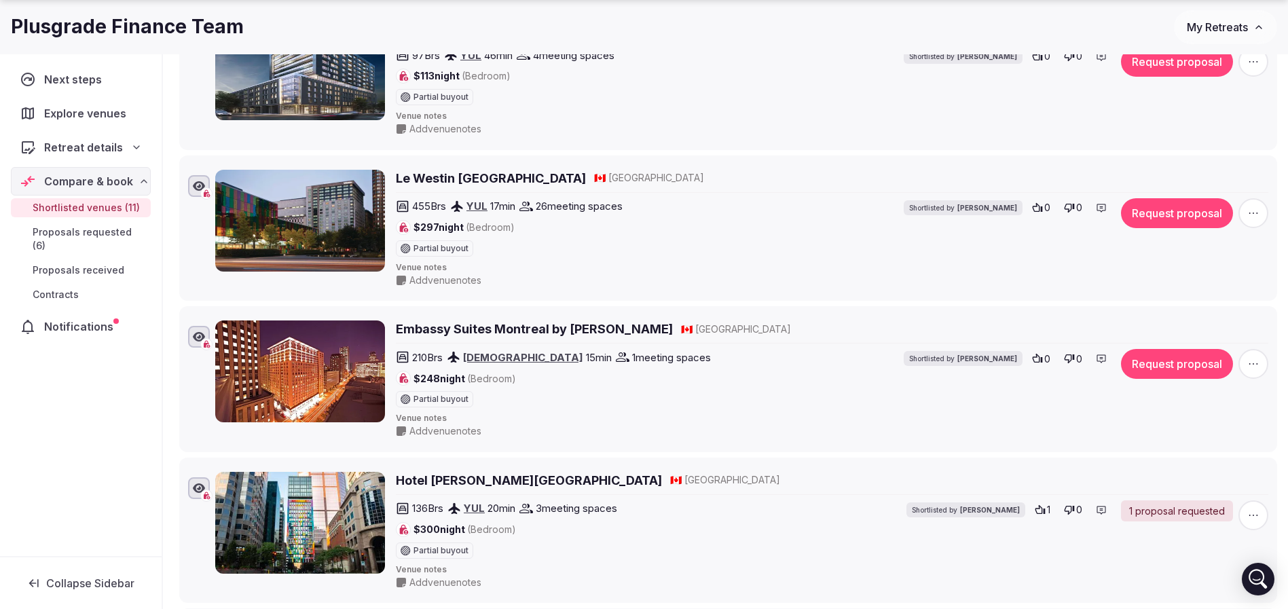
click at [466, 330] on h2 "Embassy Suites Montreal by Hilton" at bounding box center [534, 328] width 277 height 17
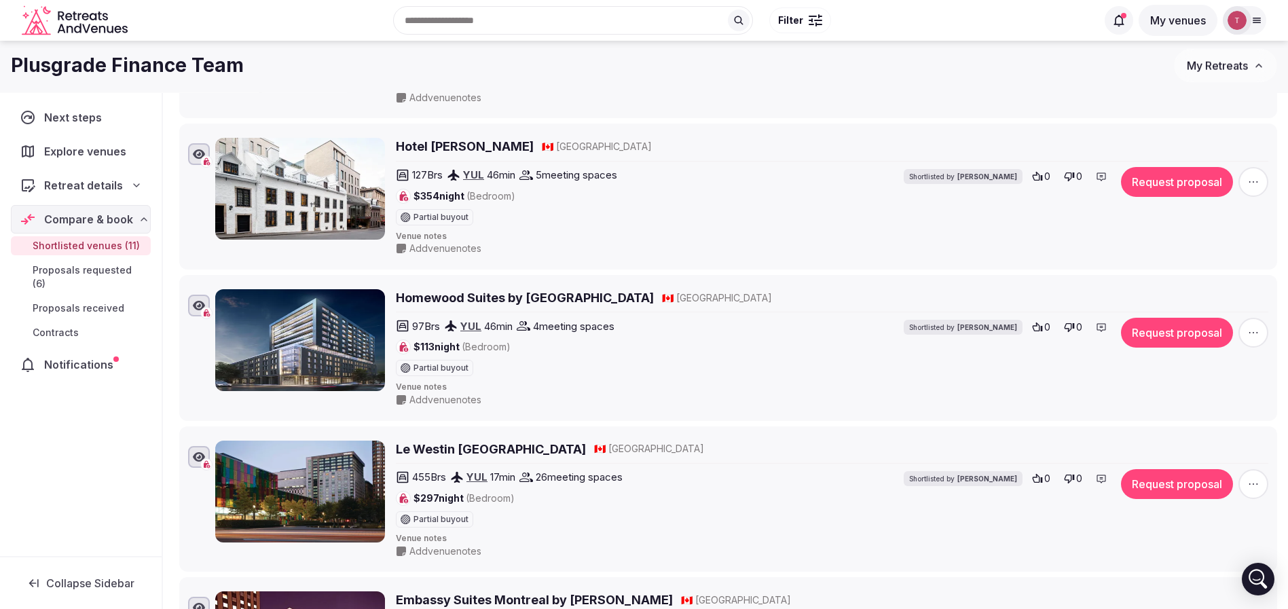
scroll to position [102, 0]
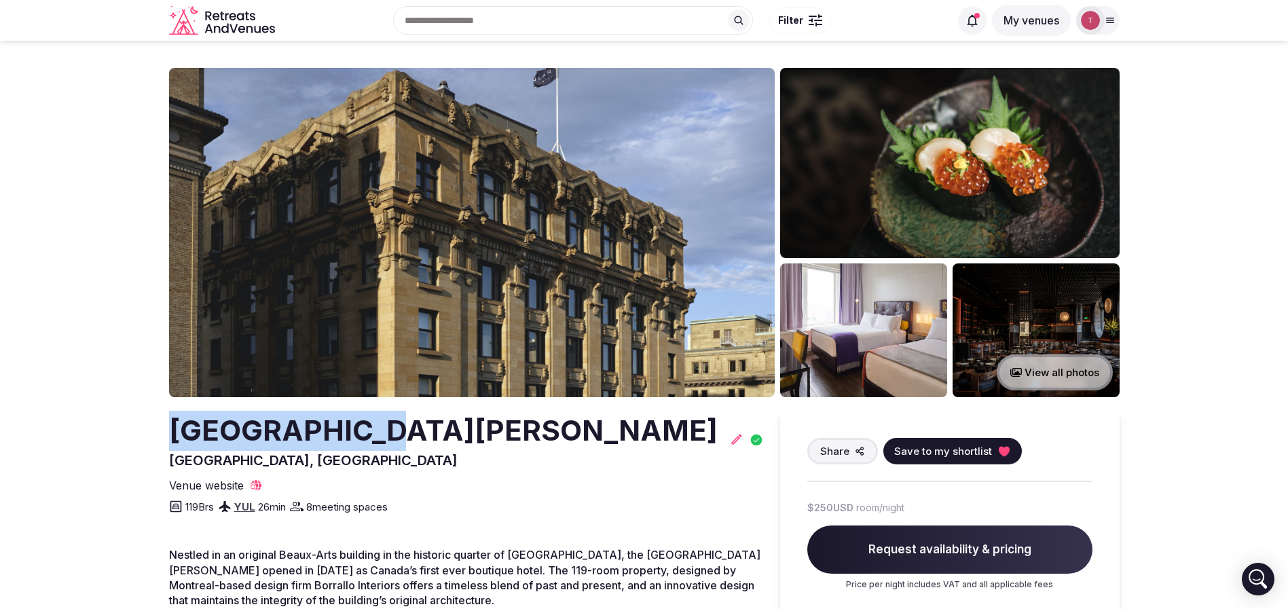
drag, startPoint x: 159, startPoint y: 432, endPoint x: 391, endPoint y: 445, distance: 231.8
copy h2 "[GEOGRAPHIC_DATA][PERSON_NAME]"
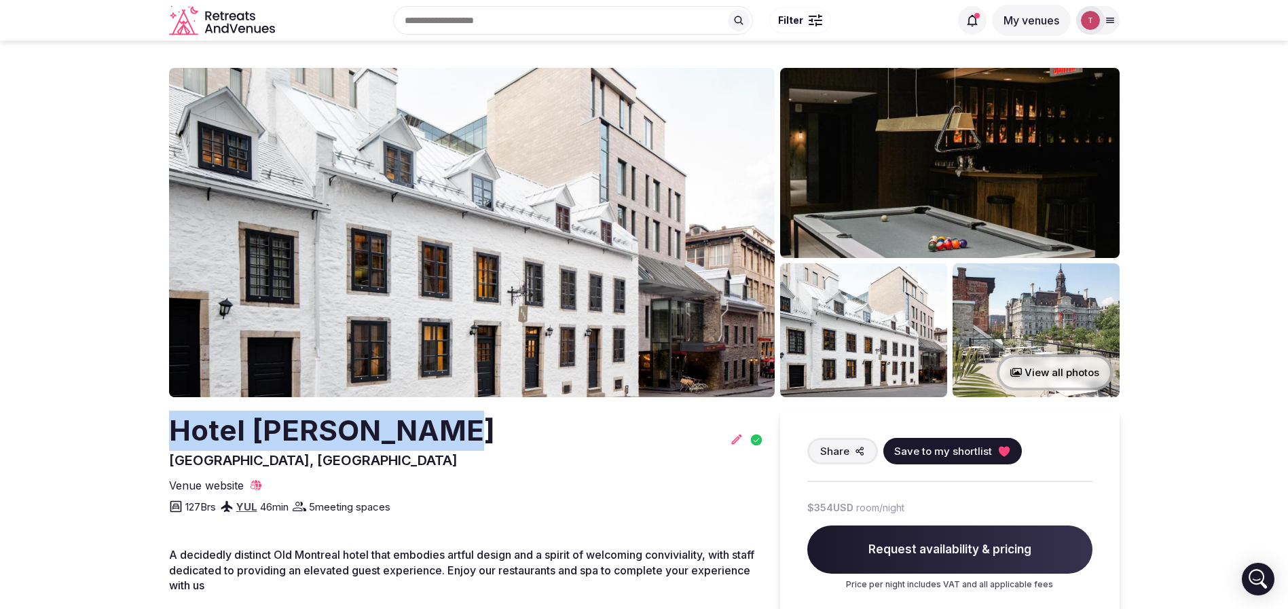
drag, startPoint x: 196, startPoint y: 437, endPoint x: 428, endPoint y: 442, distance: 232.2
click at [453, 267] on img at bounding box center [471, 232] width 605 height 329
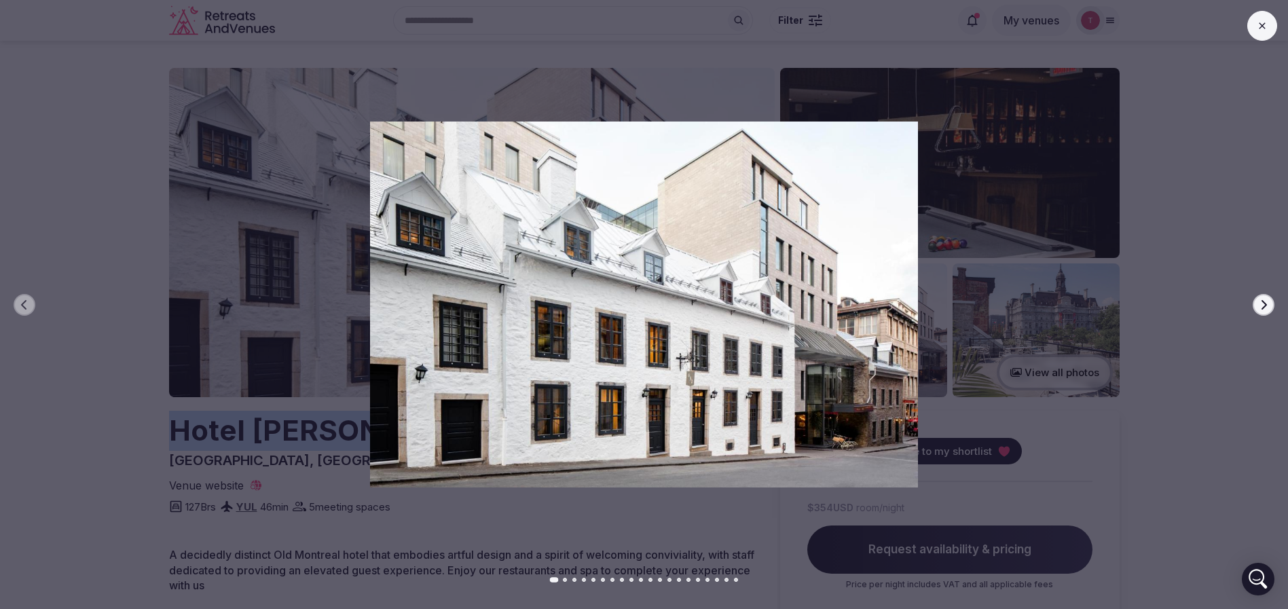
click at [1259, 299] on icon "button" at bounding box center [1263, 304] width 11 height 11
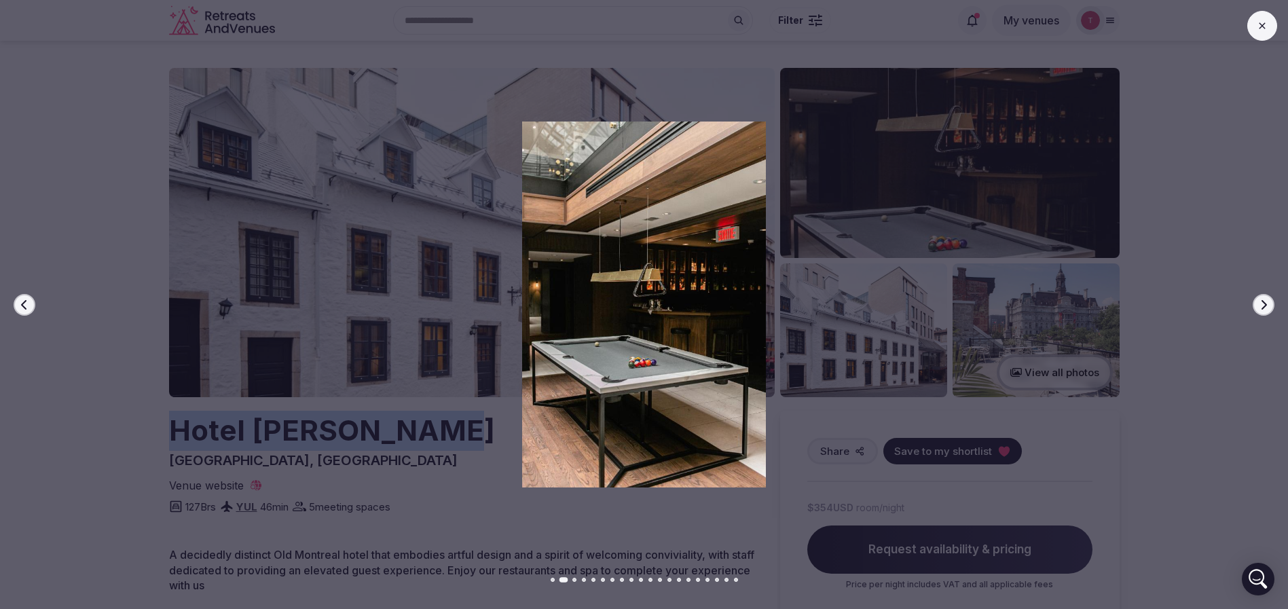
click at [1265, 297] on button "Next slide" at bounding box center [1263, 305] width 22 height 22
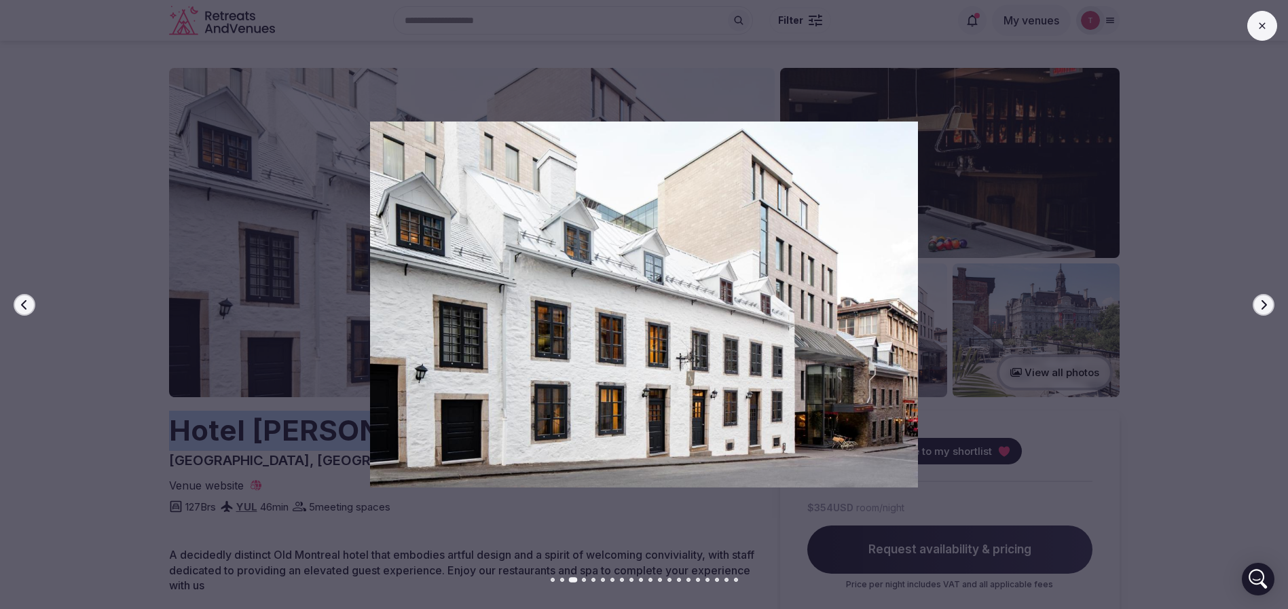
click at [1265, 297] on button "Next slide" at bounding box center [1263, 305] width 22 height 22
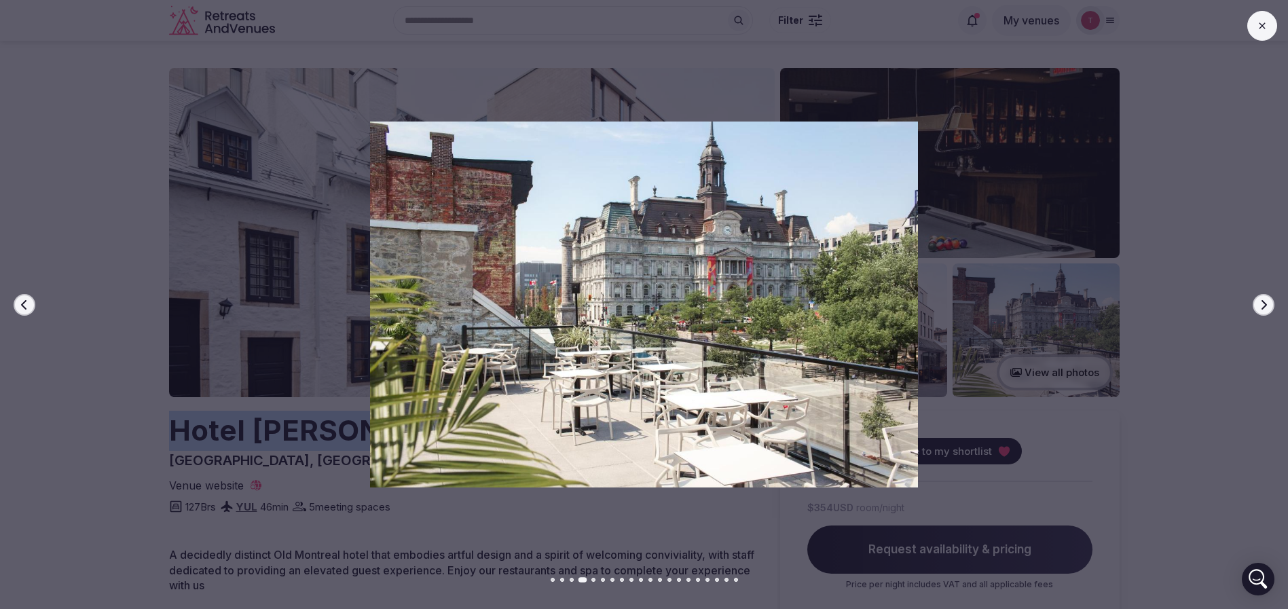
click at [1265, 297] on button "Next slide" at bounding box center [1263, 305] width 22 height 22
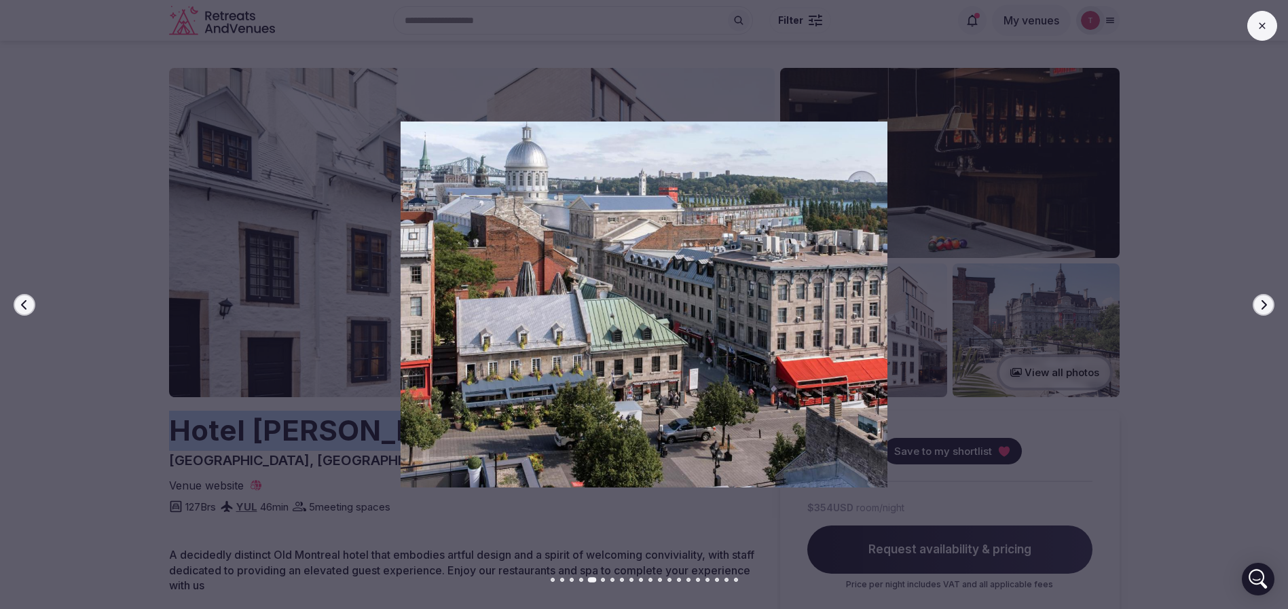
click at [1265, 297] on button "Next slide" at bounding box center [1263, 305] width 22 height 22
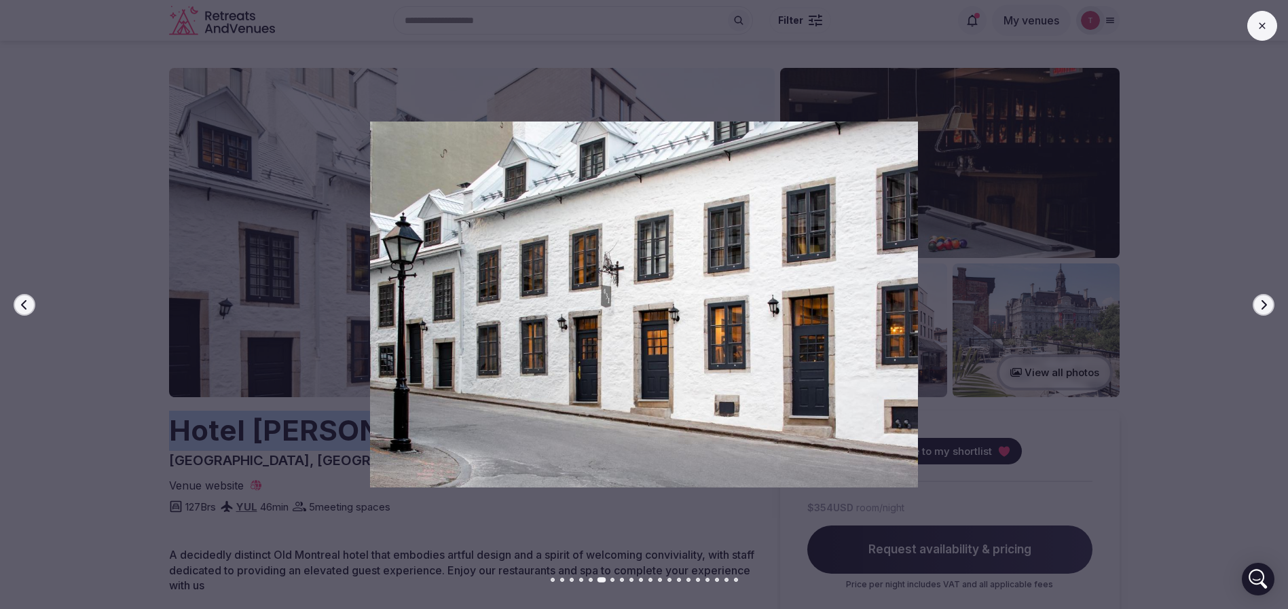
click at [1265, 297] on button "Next slide" at bounding box center [1263, 305] width 22 height 22
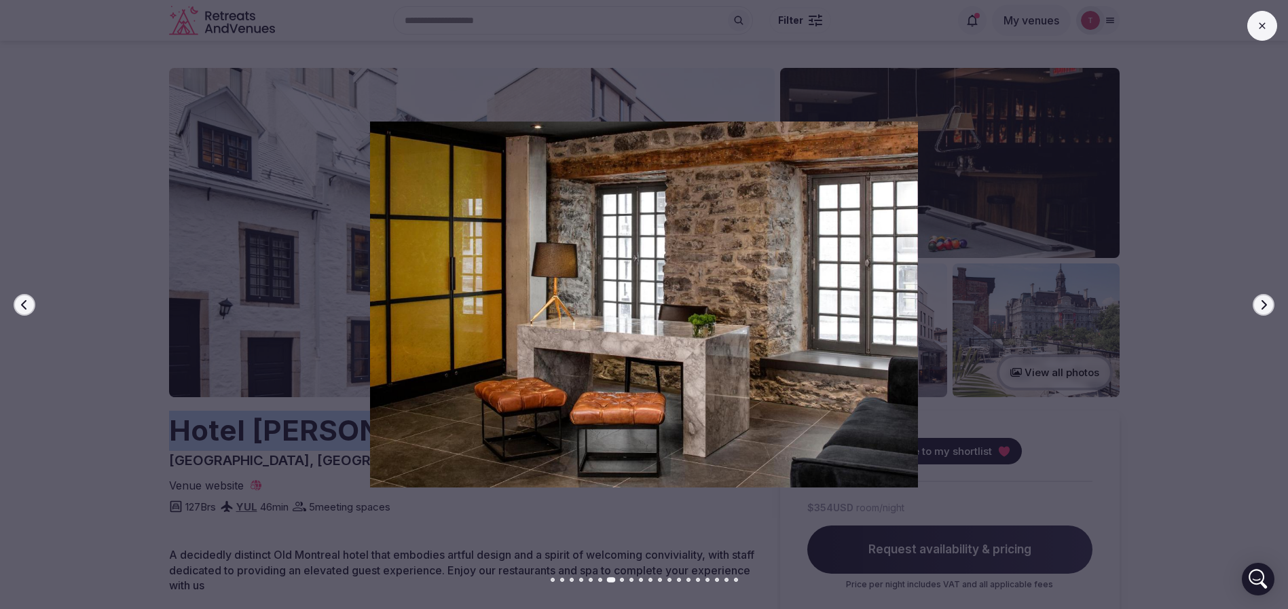
click at [1265, 297] on button "Next slide" at bounding box center [1263, 305] width 22 height 22
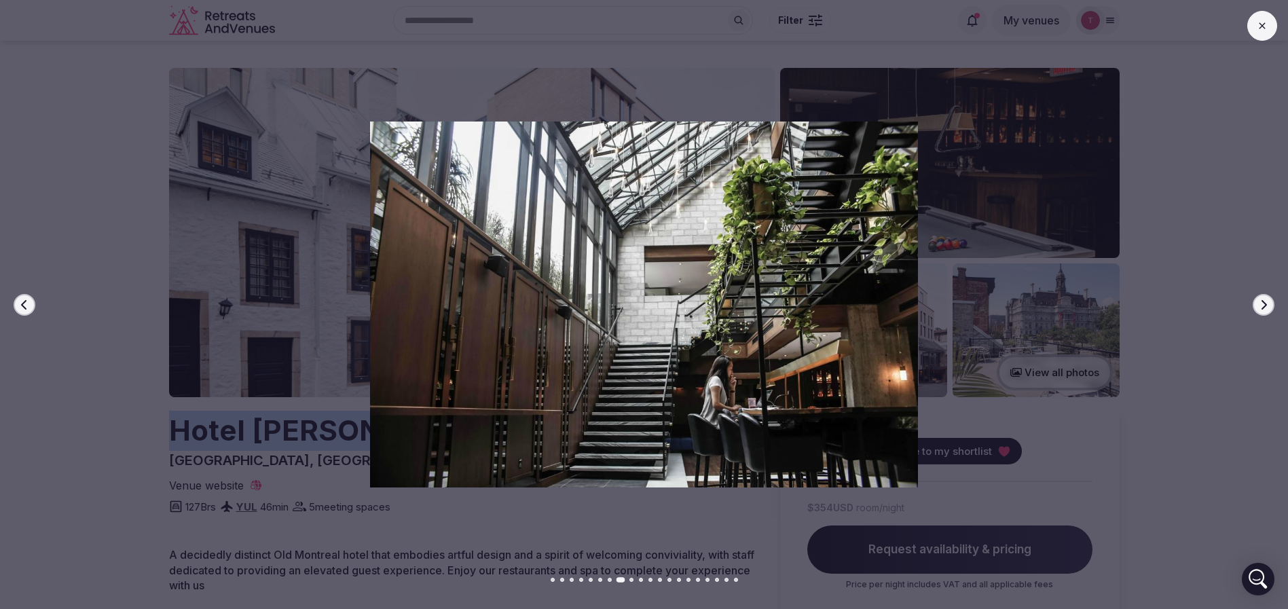
click at [1265, 297] on button "Next slide" at bounding box center [1263, 305] width 22 height 22
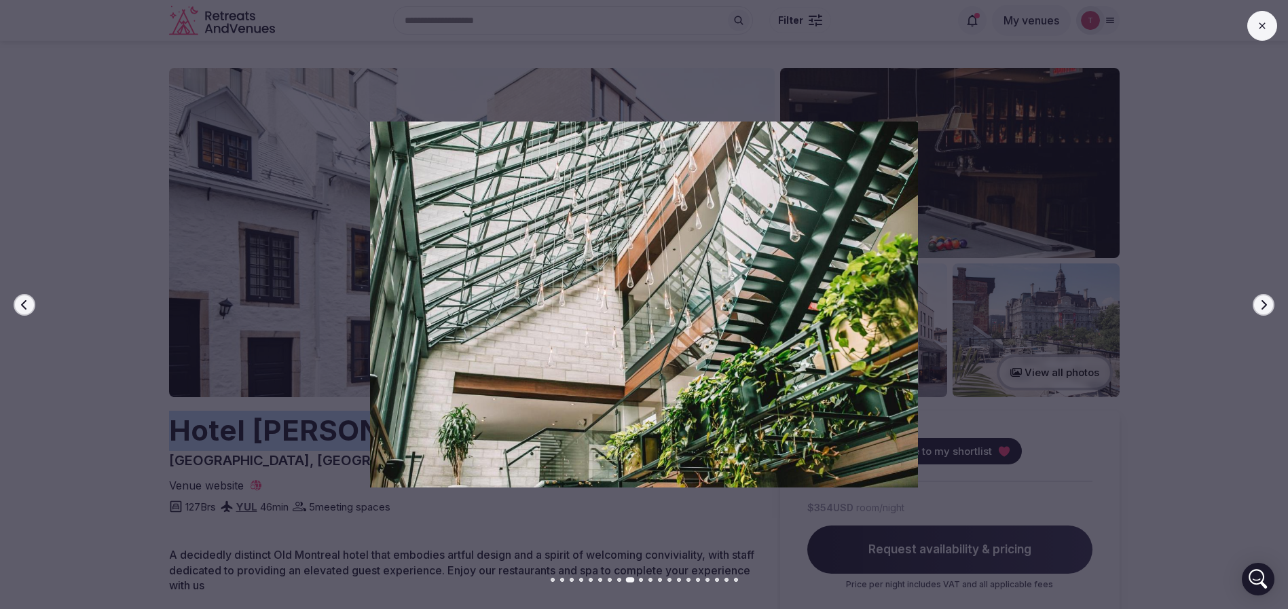
click at [1265, 297] on button "Next slide" at bounding box center [1263, 305] width 22 height 22
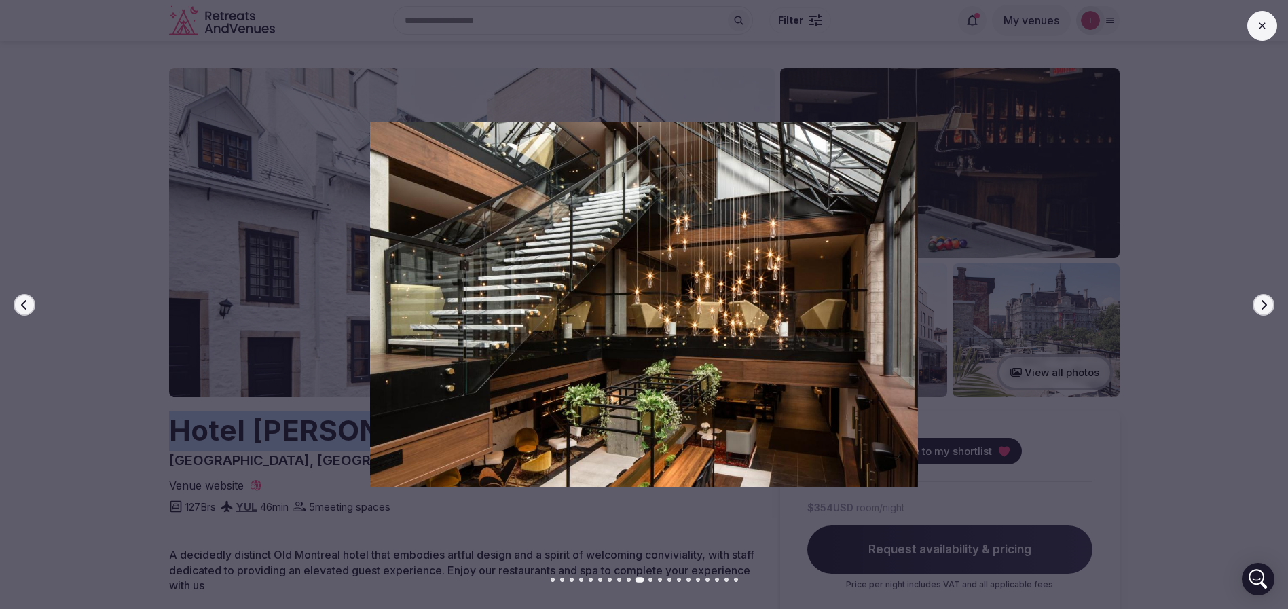
click at [1265, 297] on button "Next slide" at bounding box center [1263, 305] width 22 height 22
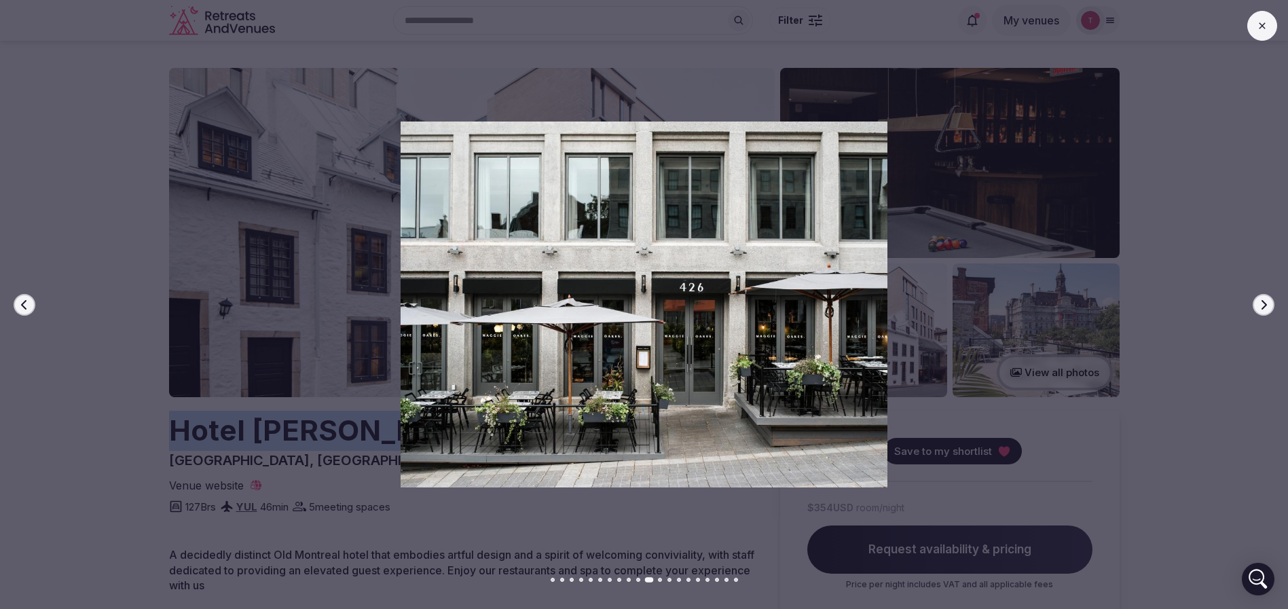
click at [1265, 297] on button "Next slide" at bounding box center [1263, 305] width 22 height 22
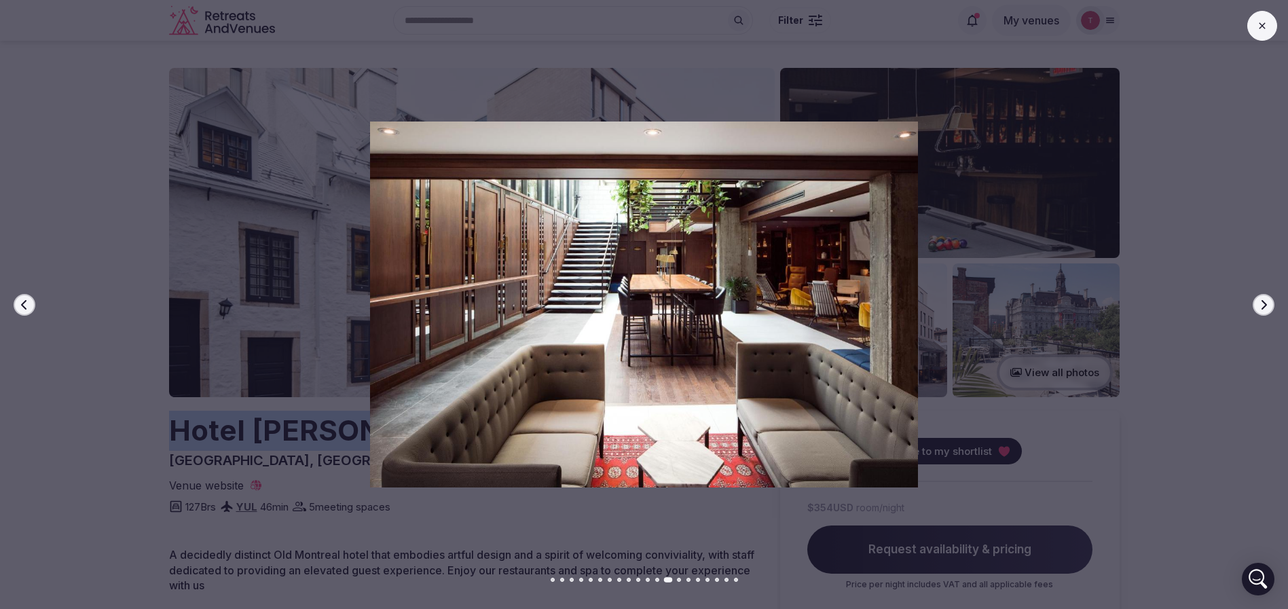
click at [1265, 297] on button "Next slide" at bounding box center [1263, 305] width 22 height 22
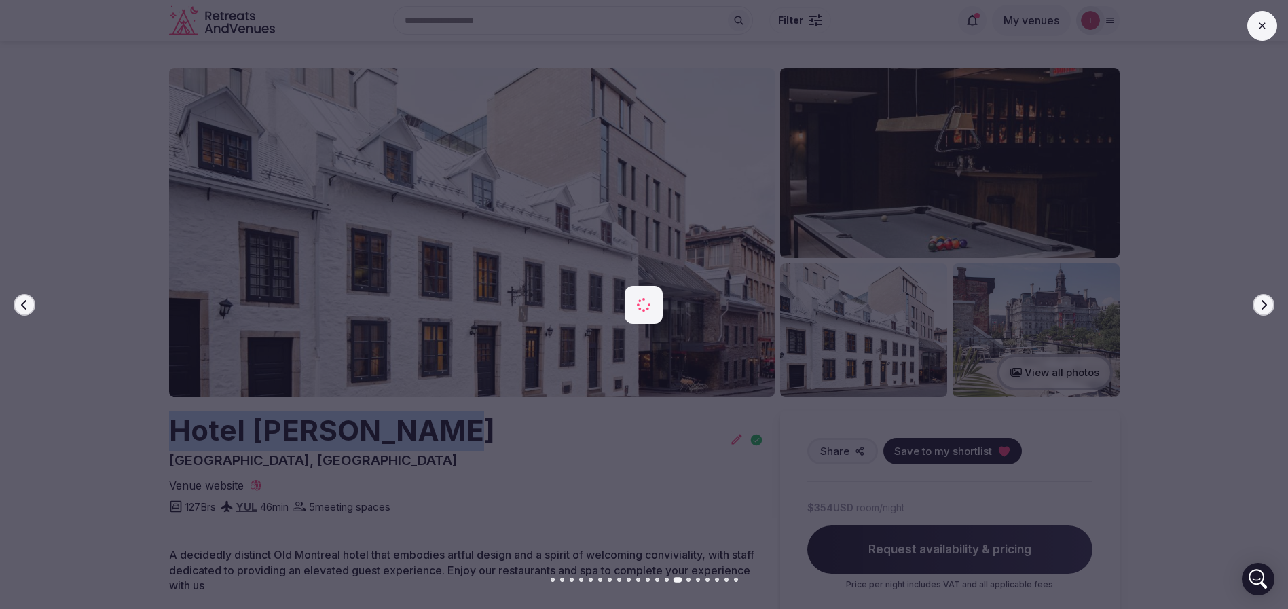
click at [1265, 297] on button "Next slide" at bounding box center [1263, 305] width 22 height 22
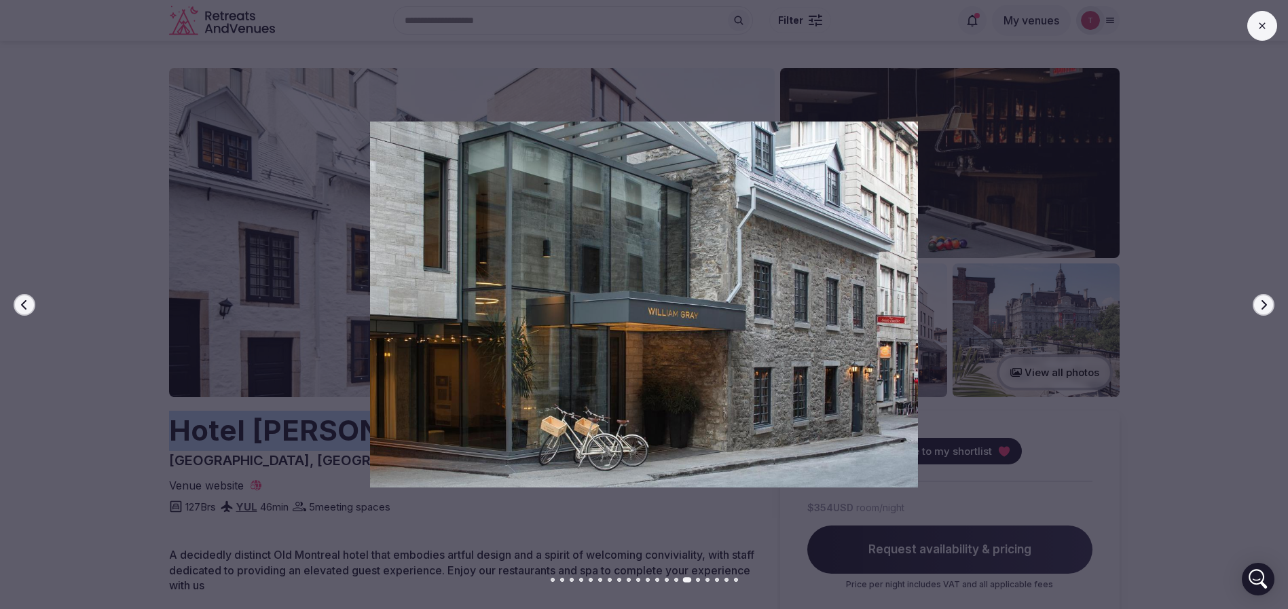
click at [1265, 297] on button "Next slide" at bounding box center [1263, 305] width 22 height 22
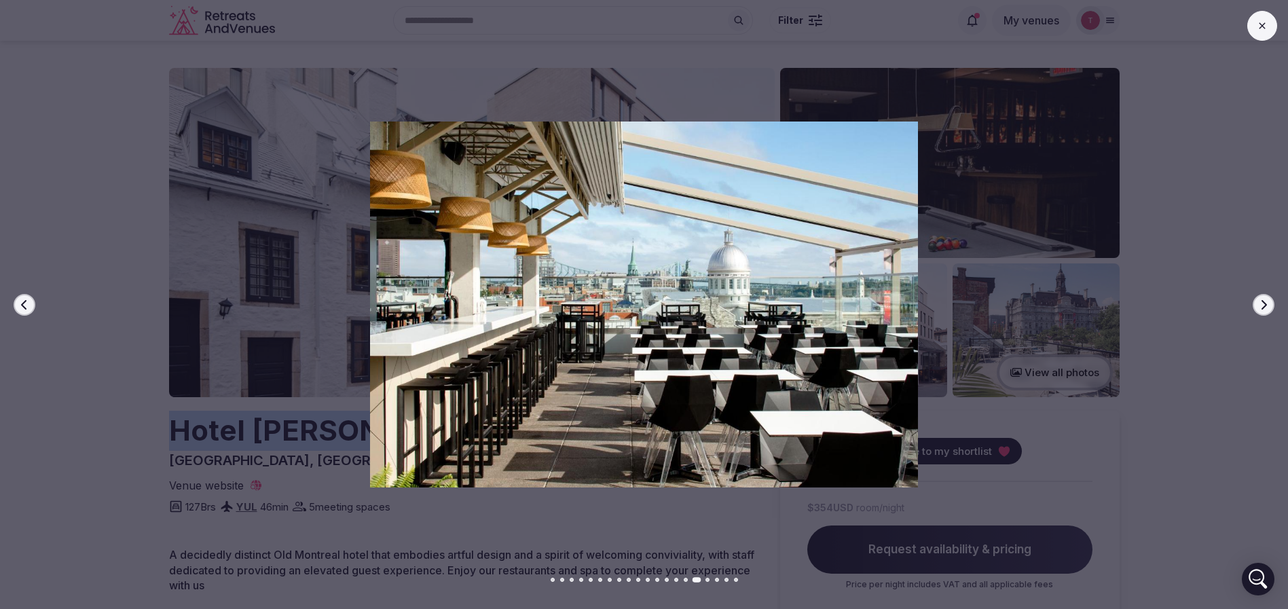
click at [1265, 297] on button "Next slide" at bounding box center [1263, 305] width 22 height 22
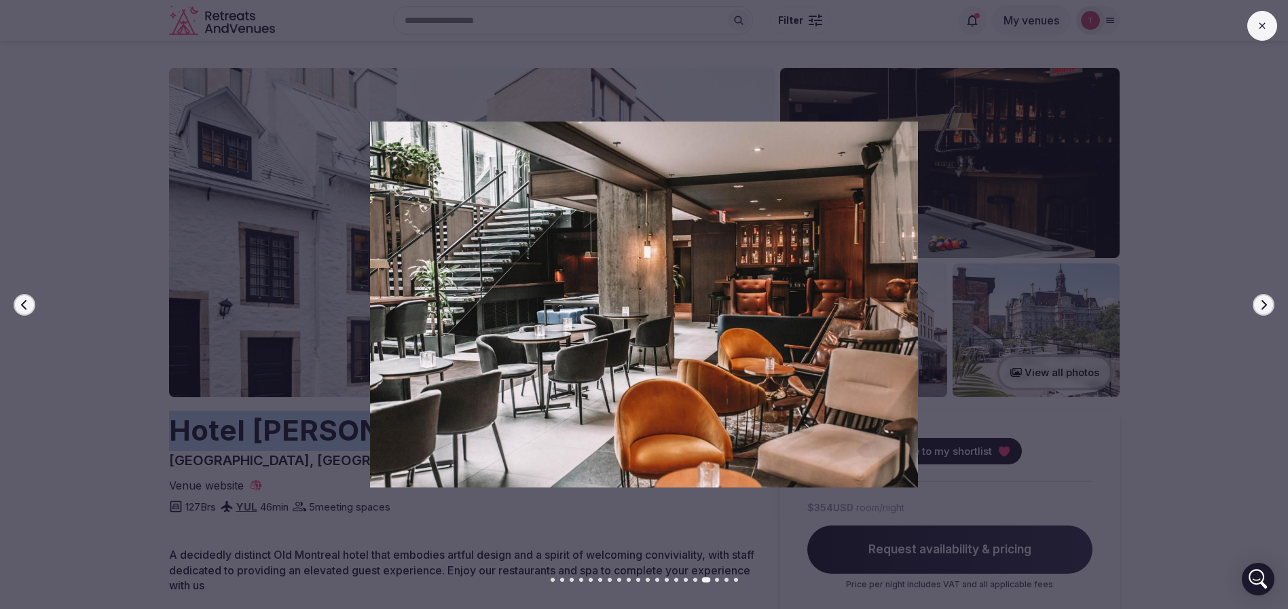
click at [1265, 297] on button "Next slide" at bounding box center [1263, 305] width 22 height 22
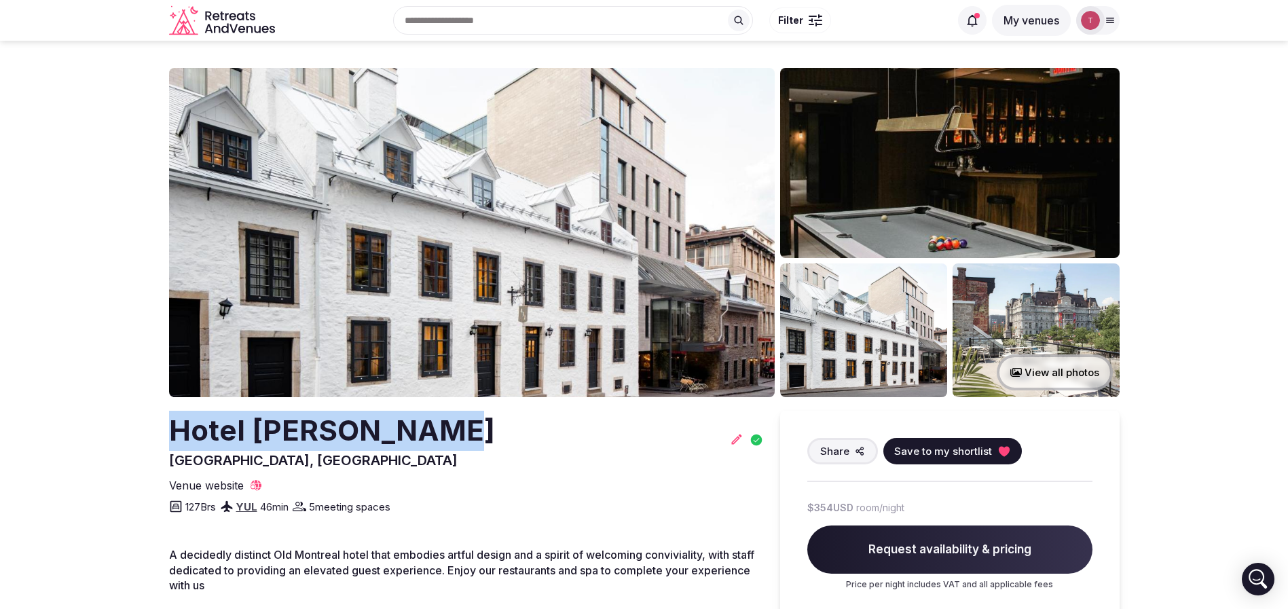
copy h2 "Hotel William Gray"
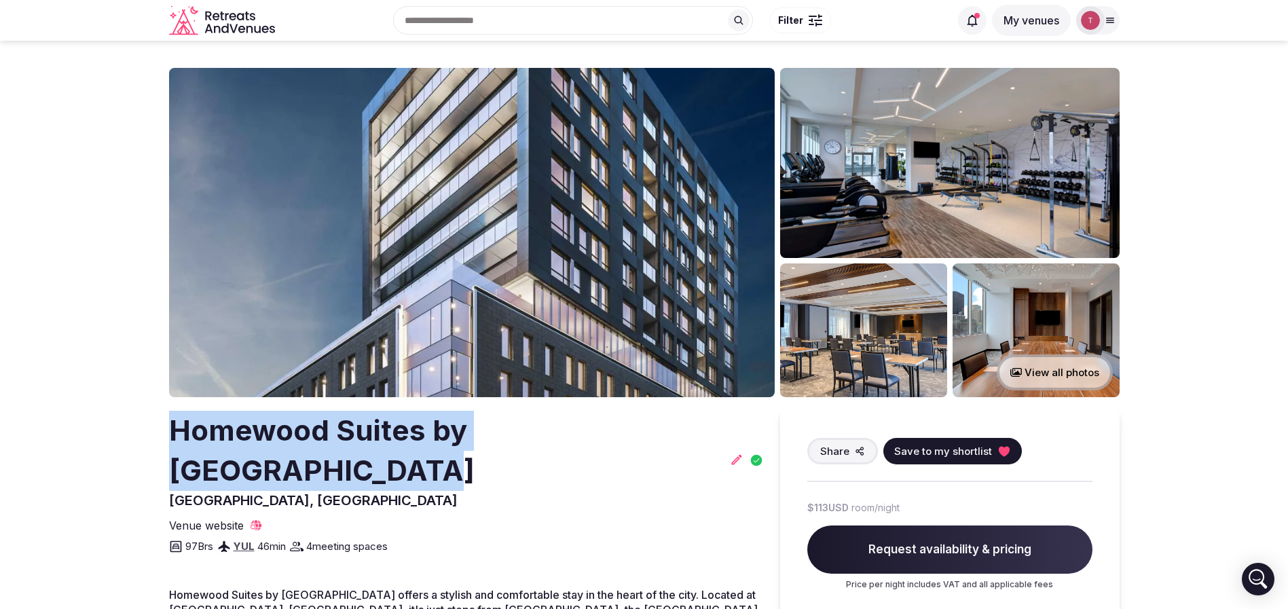
drag, startPoint x: 134, startPoint y: 459, endPoint x: 107, endPoint y: 426, distance: 42.5
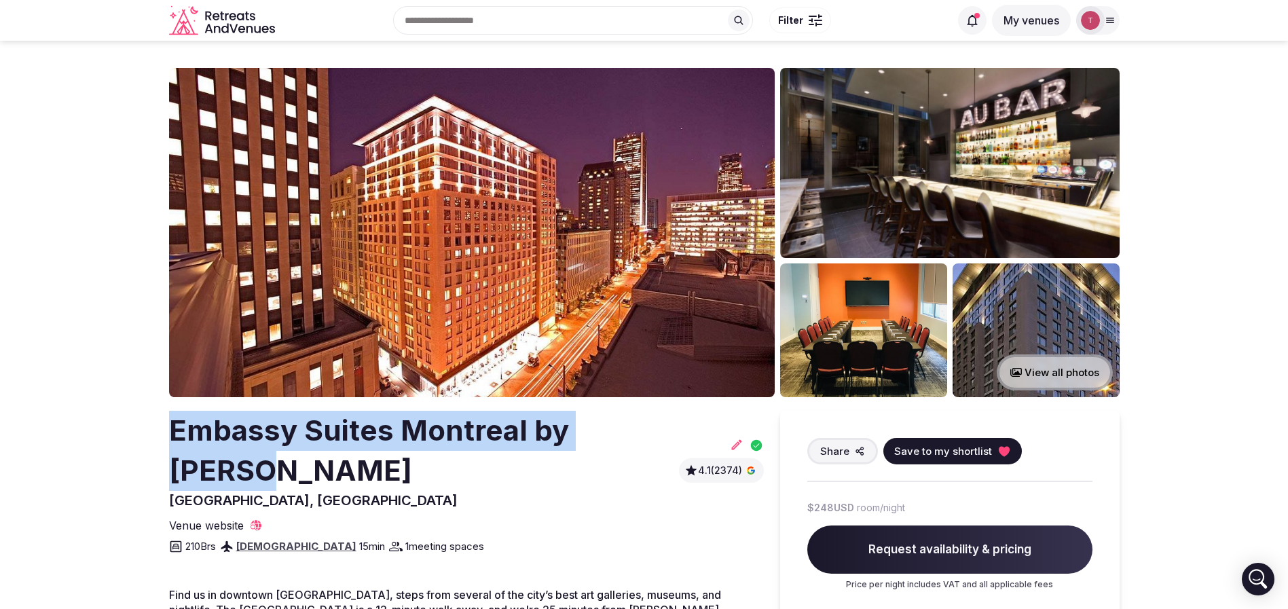
drag, startPoint x: 111, startPoint y: 440, endPoint x: 663, endPoint y: 433, distance: 552.5
click at [663, 433] on section "View all photos Embassy Suites Montreal by Hilton Montreal, Canada 4.1 (2374) S…" at bounding box center [644, 494] width 1288 height 906
copy h2 "Embassy Suites Montreal by Hilton"
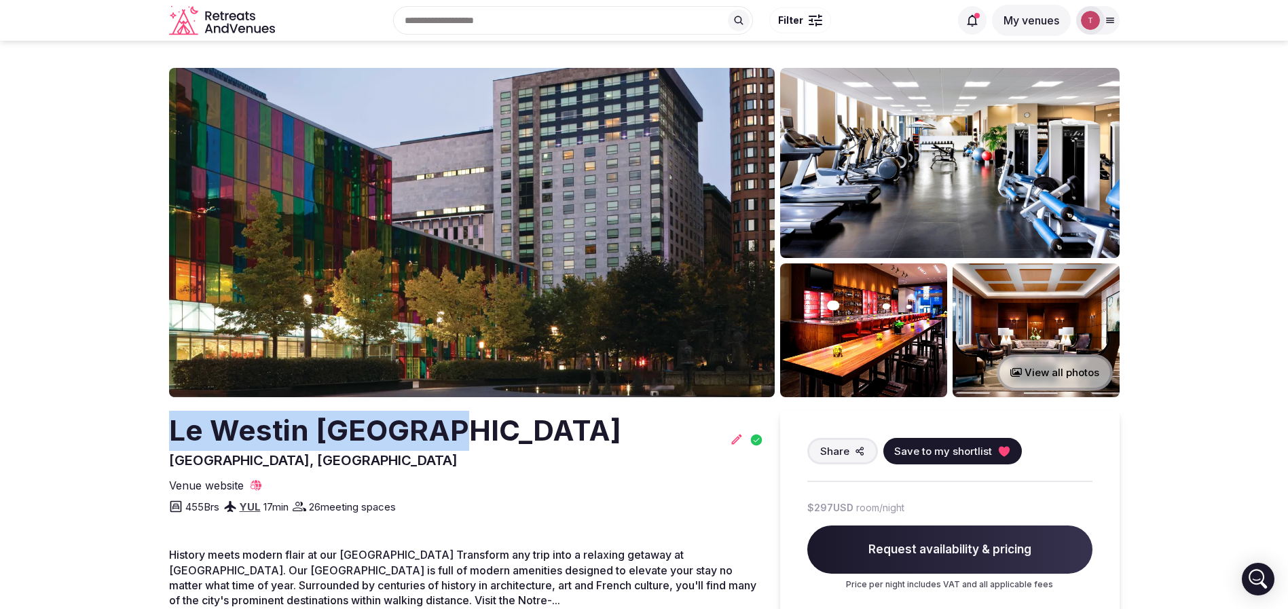
drag, startPoint x: 146, startPoint y: 437, endPoint x: 485, endPoint y: 427, distance: 338.8
copy h2 "Le Westin [GEOGRAPHIC_DATA]"
